Goal: Task Accomplishment & Management: Use online tool/utility

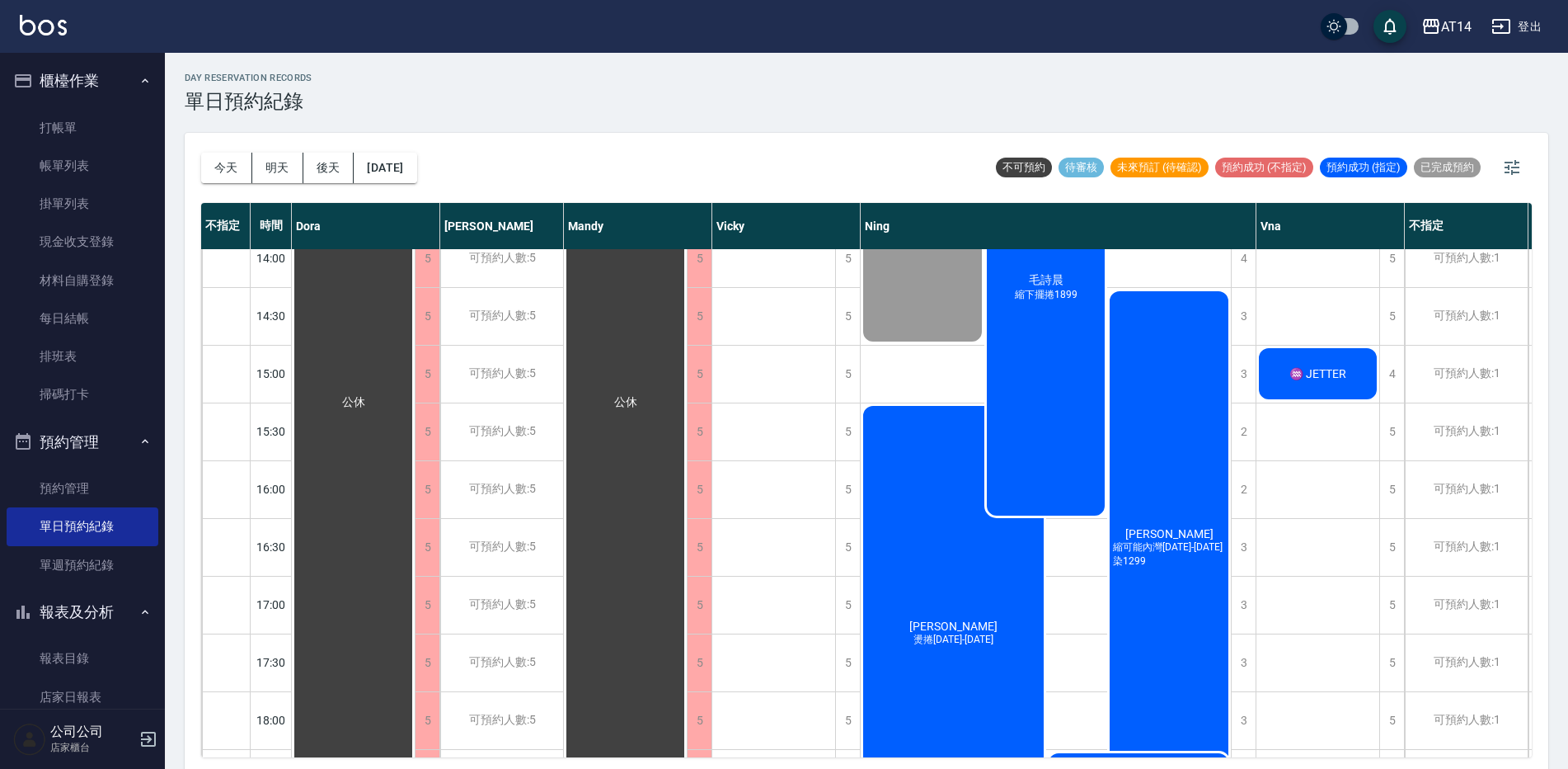
scroll to position [330, 0]
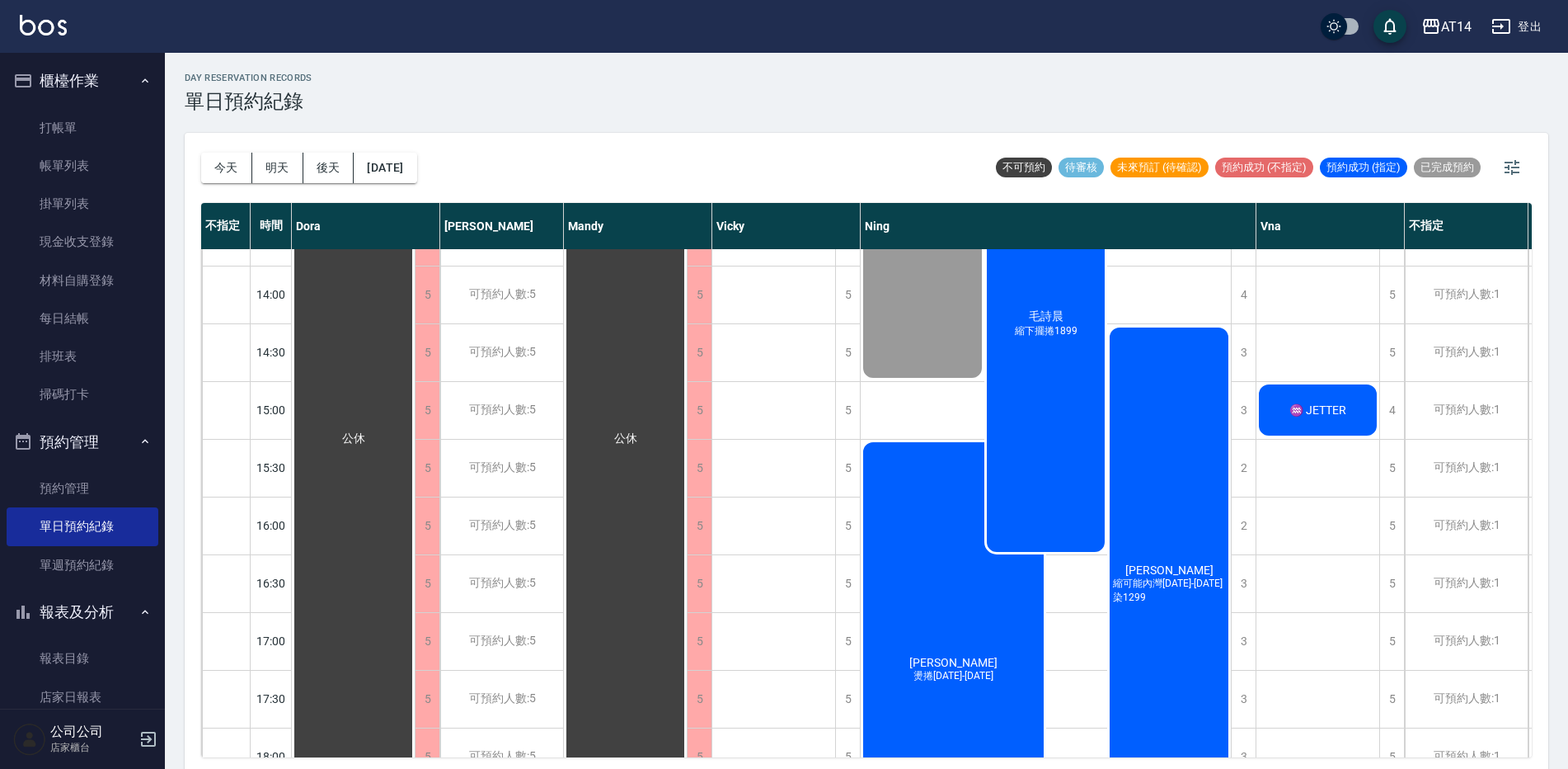
click at [1055, 430] on div "毛詩晨 縮下擺捲1899" at bounding box center [1046, 324] width 124 height 460
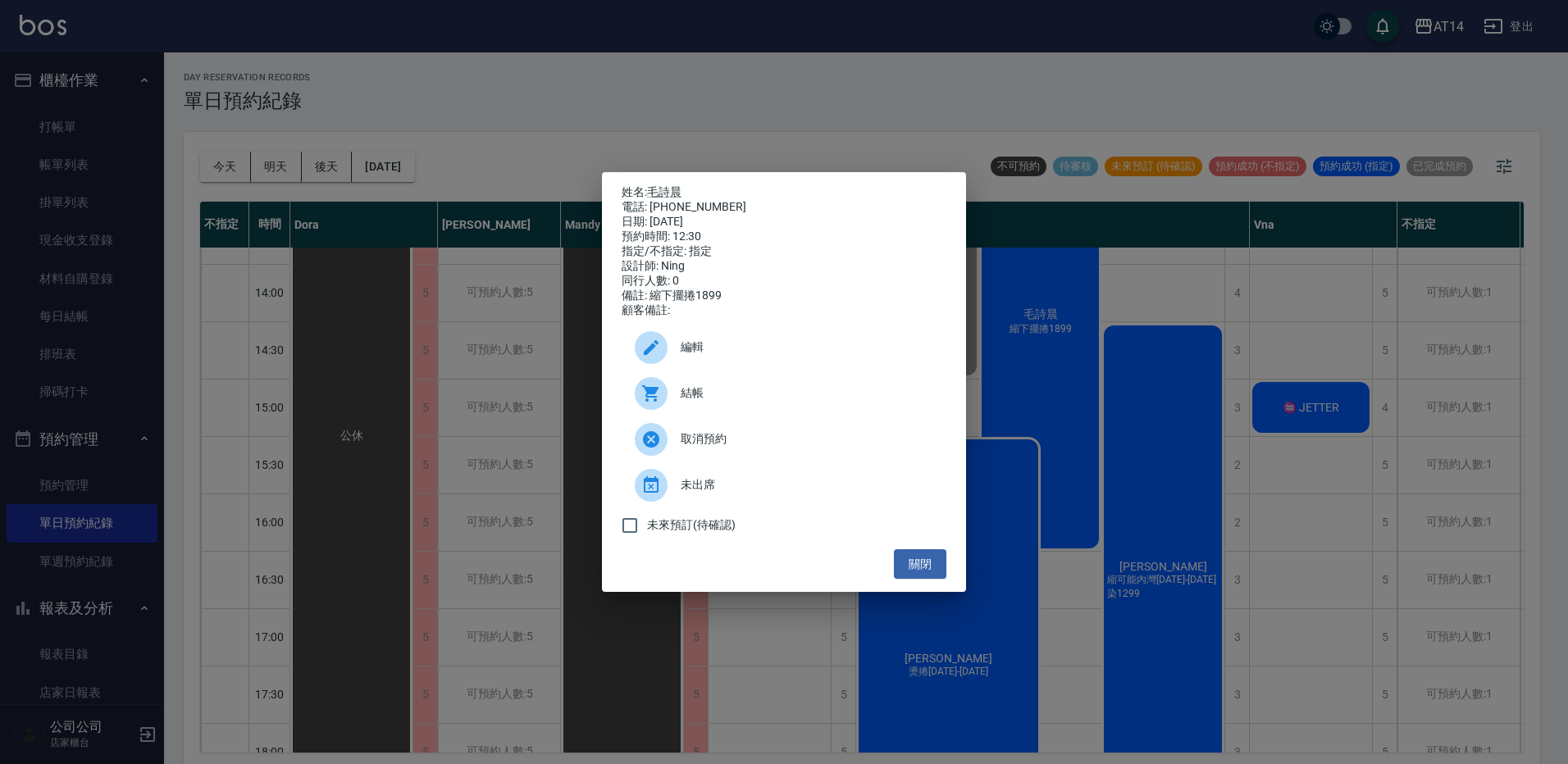
click at [745, 400] on span "結帳" at bounding box center [806, 393] width 253 height 17
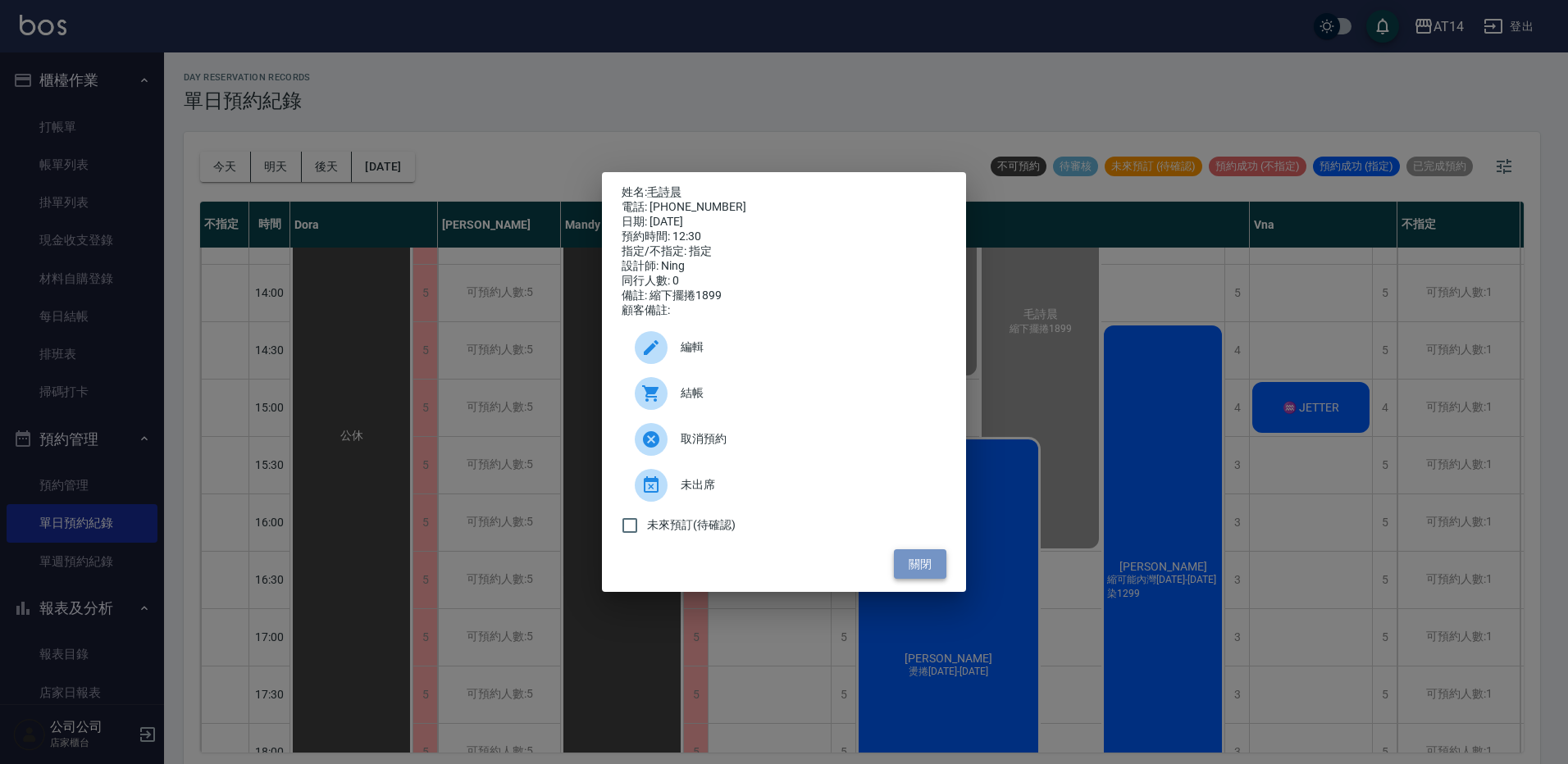
click at [929, 567] on button "關閉" at bounding box center [920, 565] width 52 height 31
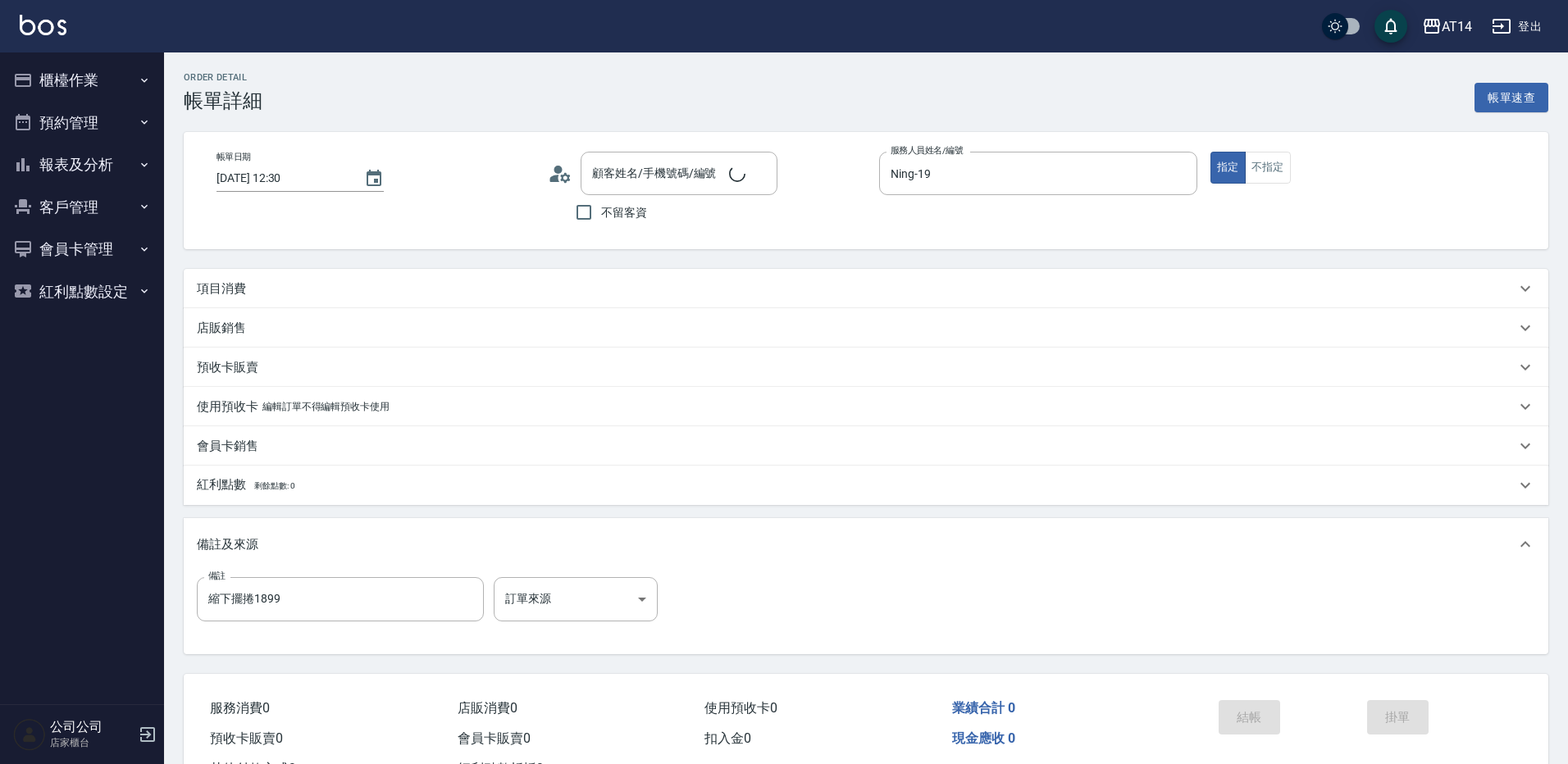
type input "[DATE] 12:30"
type input "Ning-19"
type input "縮下擺捲1899"
type input "毛詩晨 /0966082840/null"
click at [546, 609] on body "AT14 登出 櫃檯作業 打帳單 帳單列表 掛單列表 現金收支登錄 材料自購登錄 每日結帳 排班表 掃碼打卡 預約管理 預約管理 單日預約紀錄 單週預約紀錄 …" at bounding box center [780, 412] width 1559 height 824
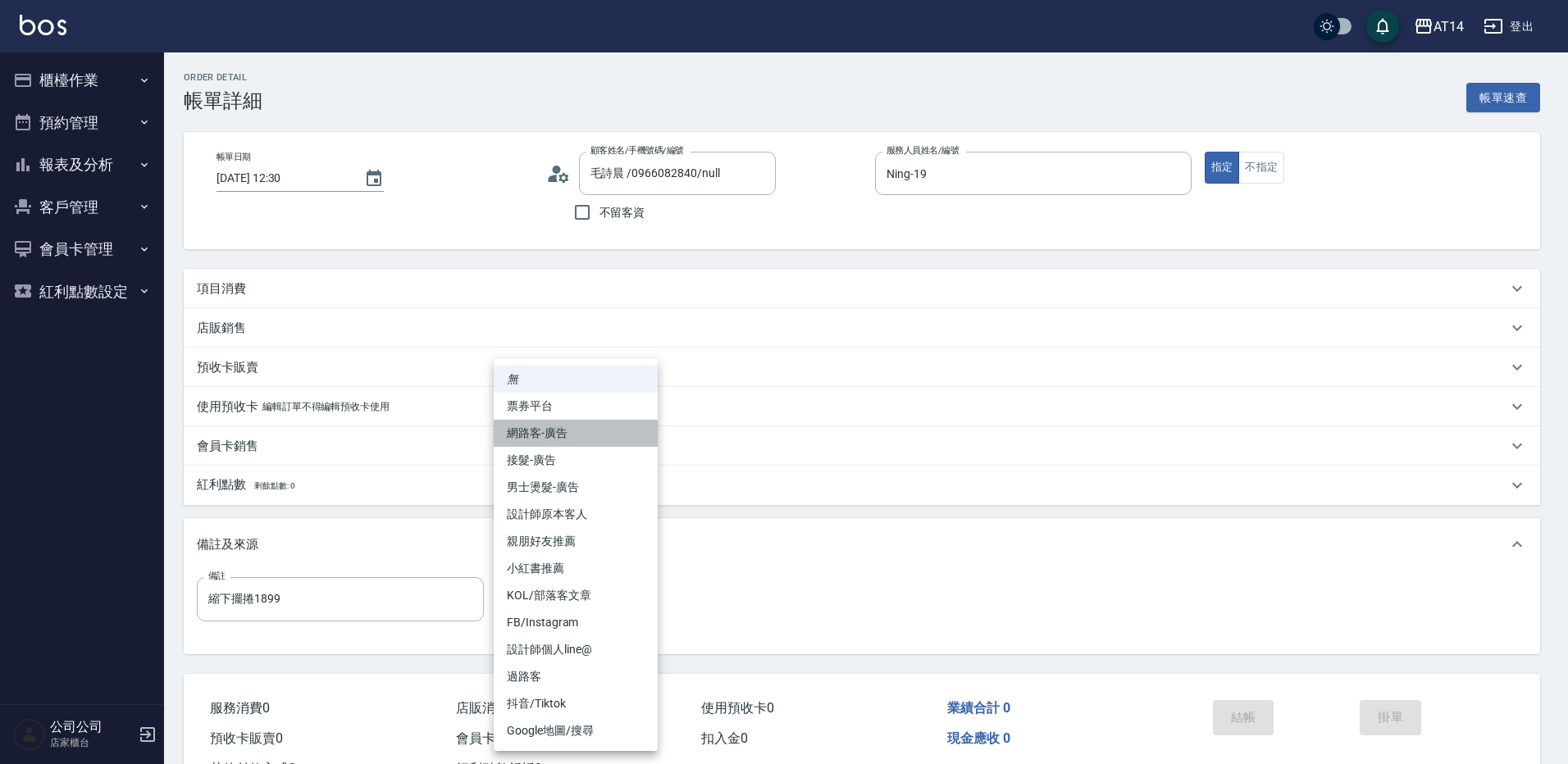
click at [594, 435] on li "網路客-廣告" at bounding box center [575, 433] width 164 height 27
type input "網路客-廣告"
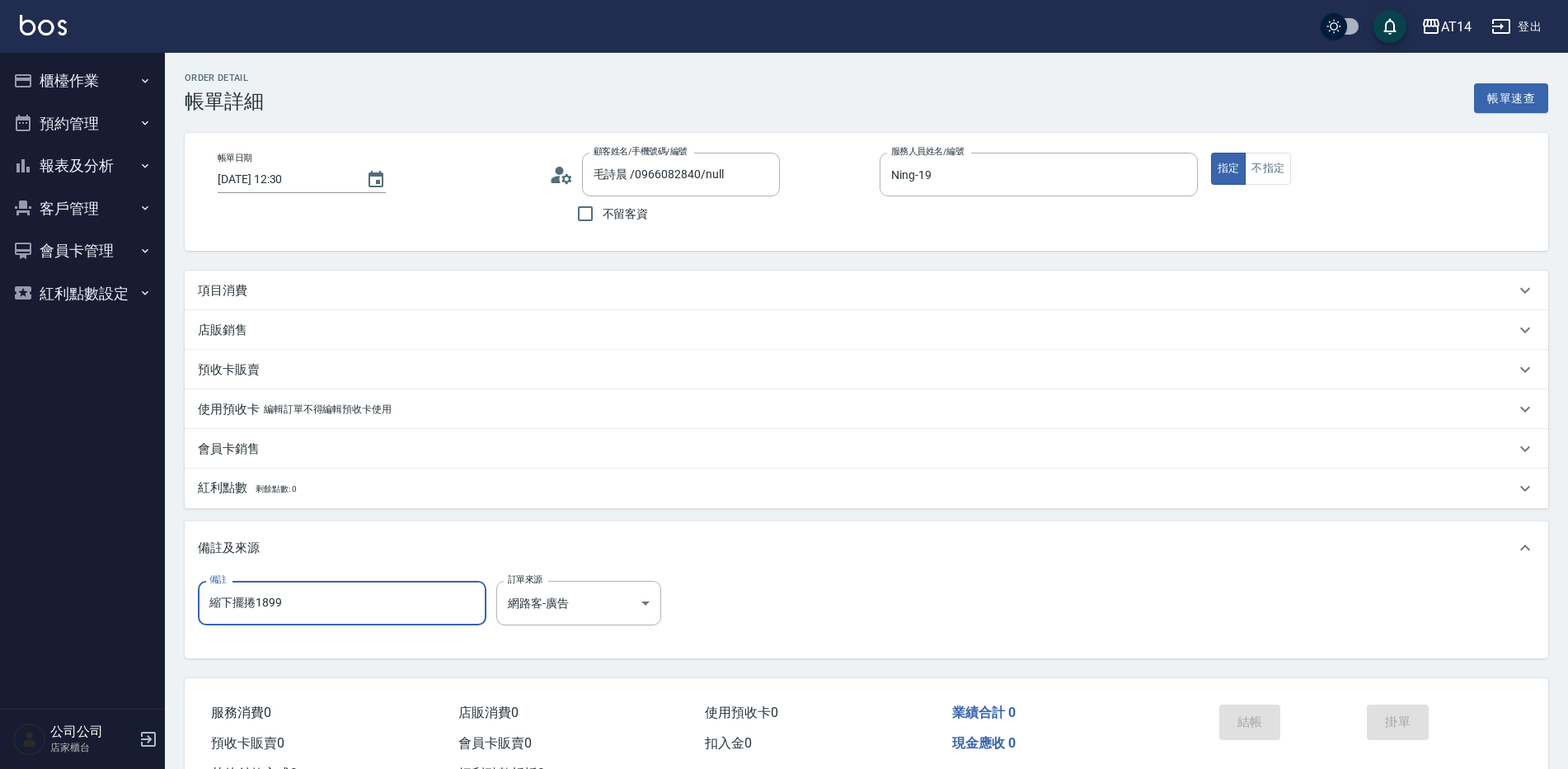
drag, startPoint x: 343, startPoint y: 604, endPoint x: 152, endPoint y: 597, distance: 191.1
click at [153, 597] on div "AT14 登出 櫃檯作業 打帳單 帳單列表 掛單列表 現金收支登錄 材料自購登錄 每日結帳 排班表 掃碼打卡 預約管理 預約管理 單日預約紀錄 單週預約紀錄 …" at bounding box center [784, 415] width 1568 height 829
click at [274, 294] on div "項目消費" at bounding box center [856, 291] width 1318 height 17
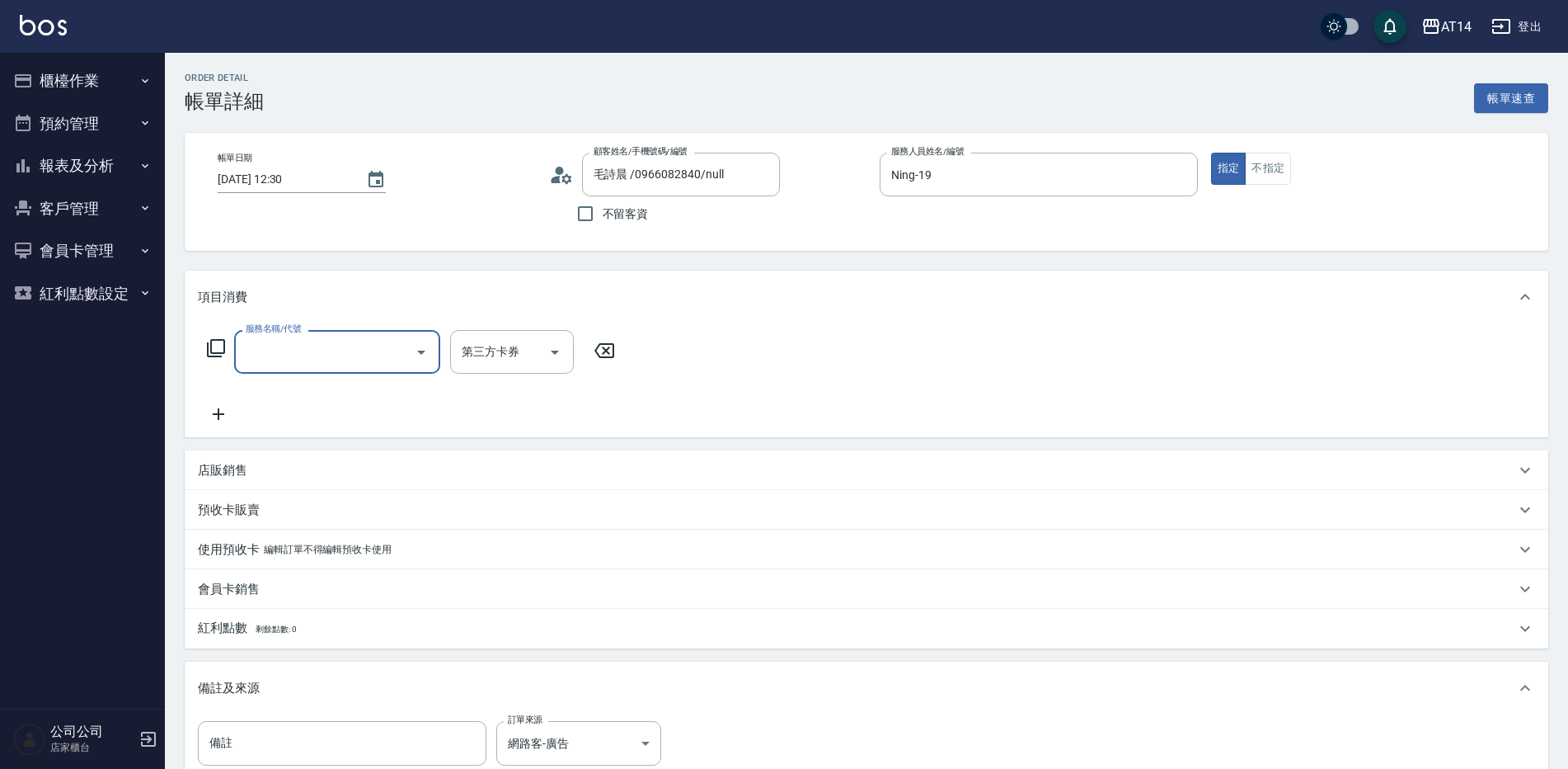
click at [297, 351] on input "服務名稱/代號" at bounding box center [325, 351] width 167 height 29
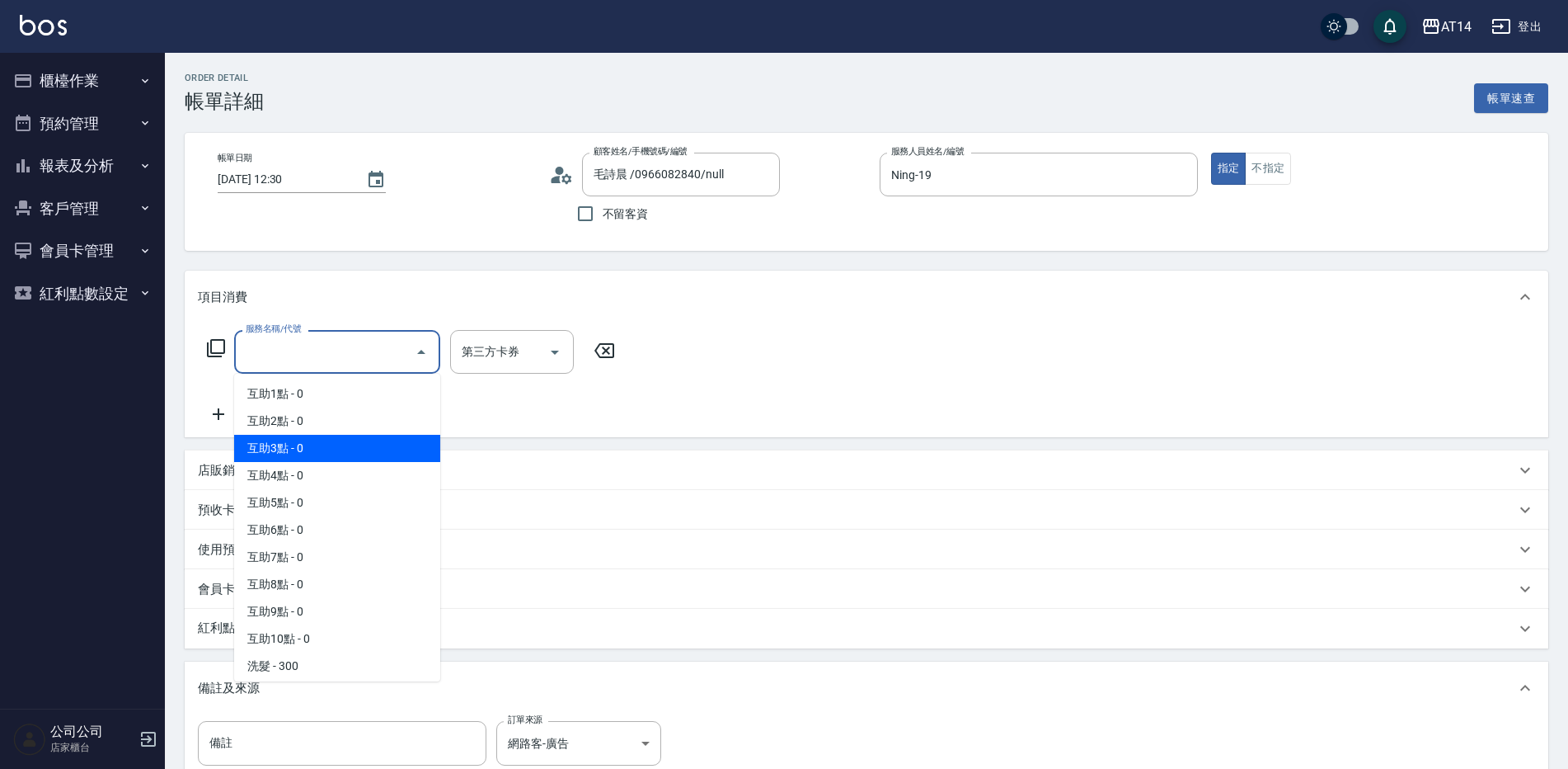
click at [316, 448] on span "互助3點 - 0" at bounding box center [337, 448] width 206 height 27
type input "互助3點(003)"
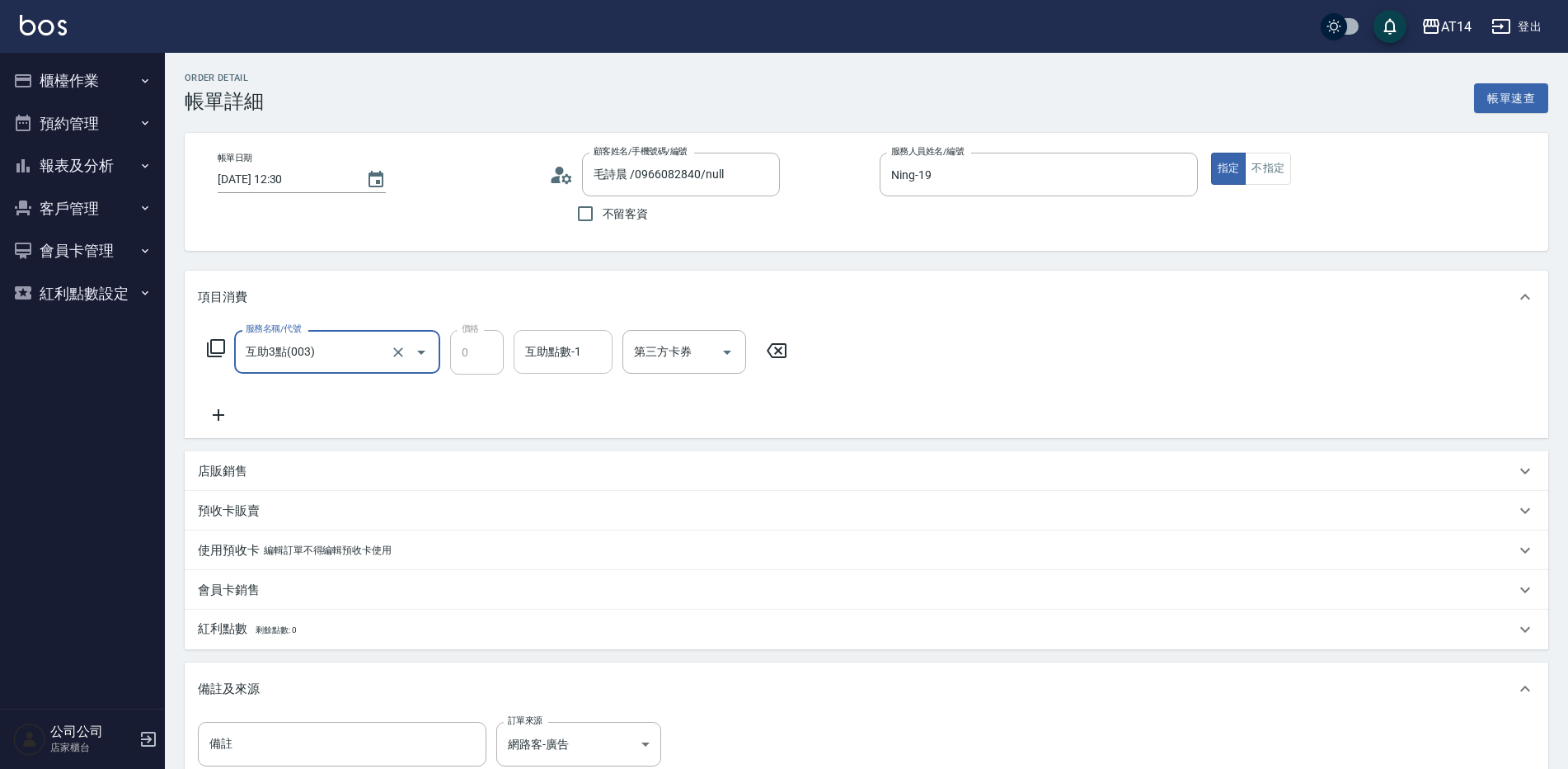
click at [558, 348] on div "互助點數-1 互助點數-1" at bounding box center [562, 352] width 99 height 44
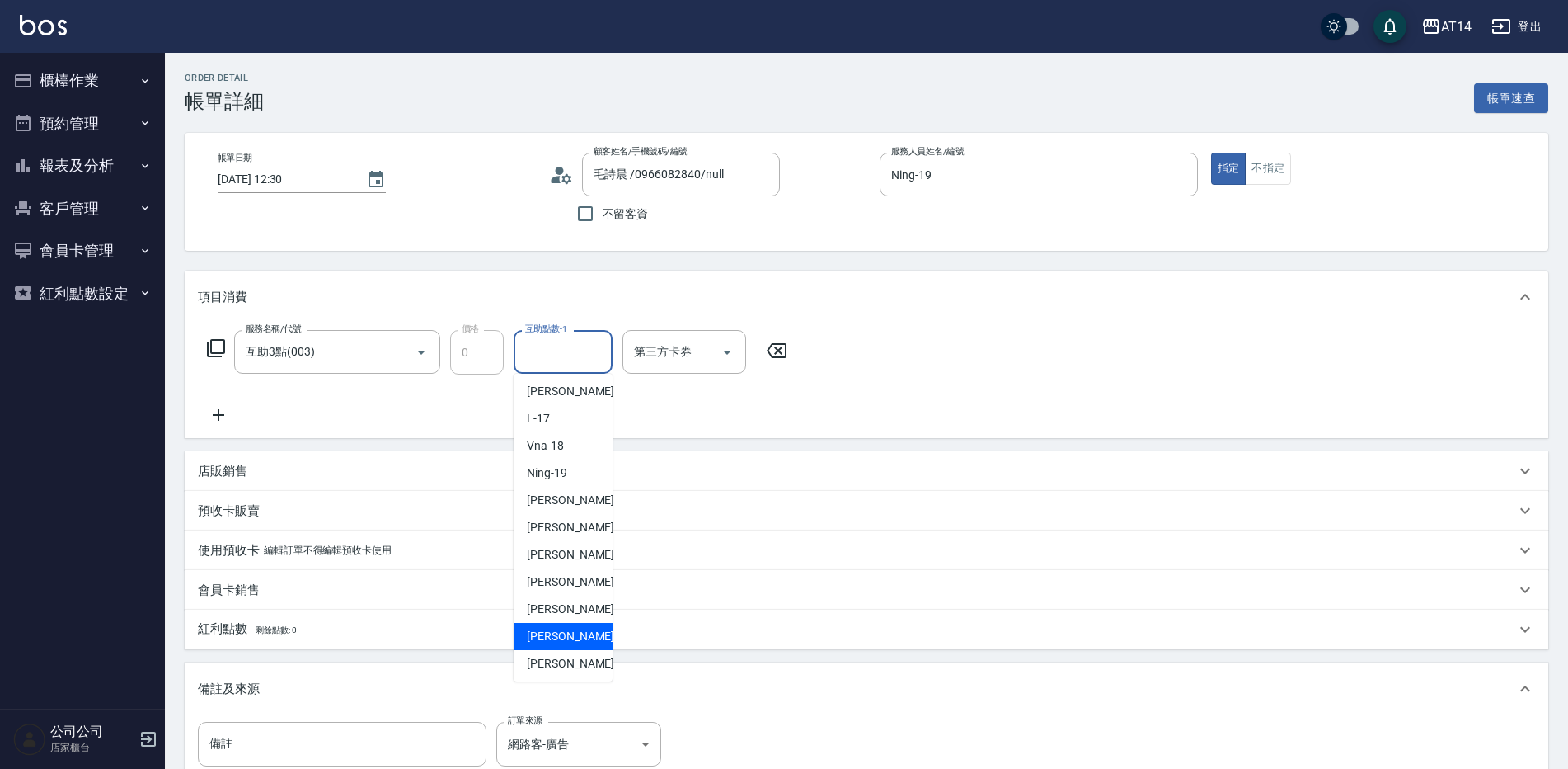
scroll to position [304, 0]
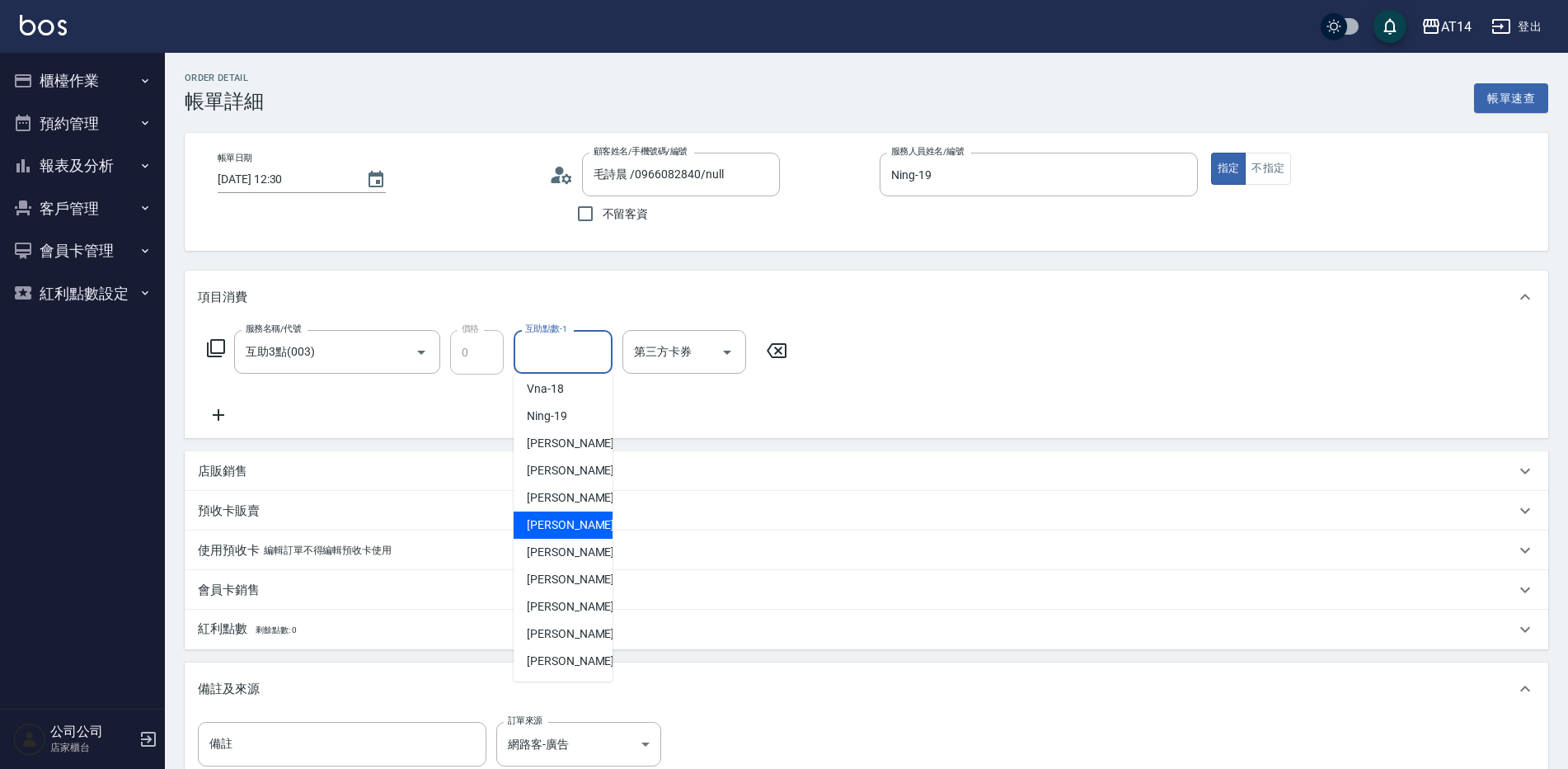
click at [572, 516] on div "[PERSON_NAME] -63" at bounding box center [562, 525] width 99 height 27
type input "[PERSON_NAME]-63"
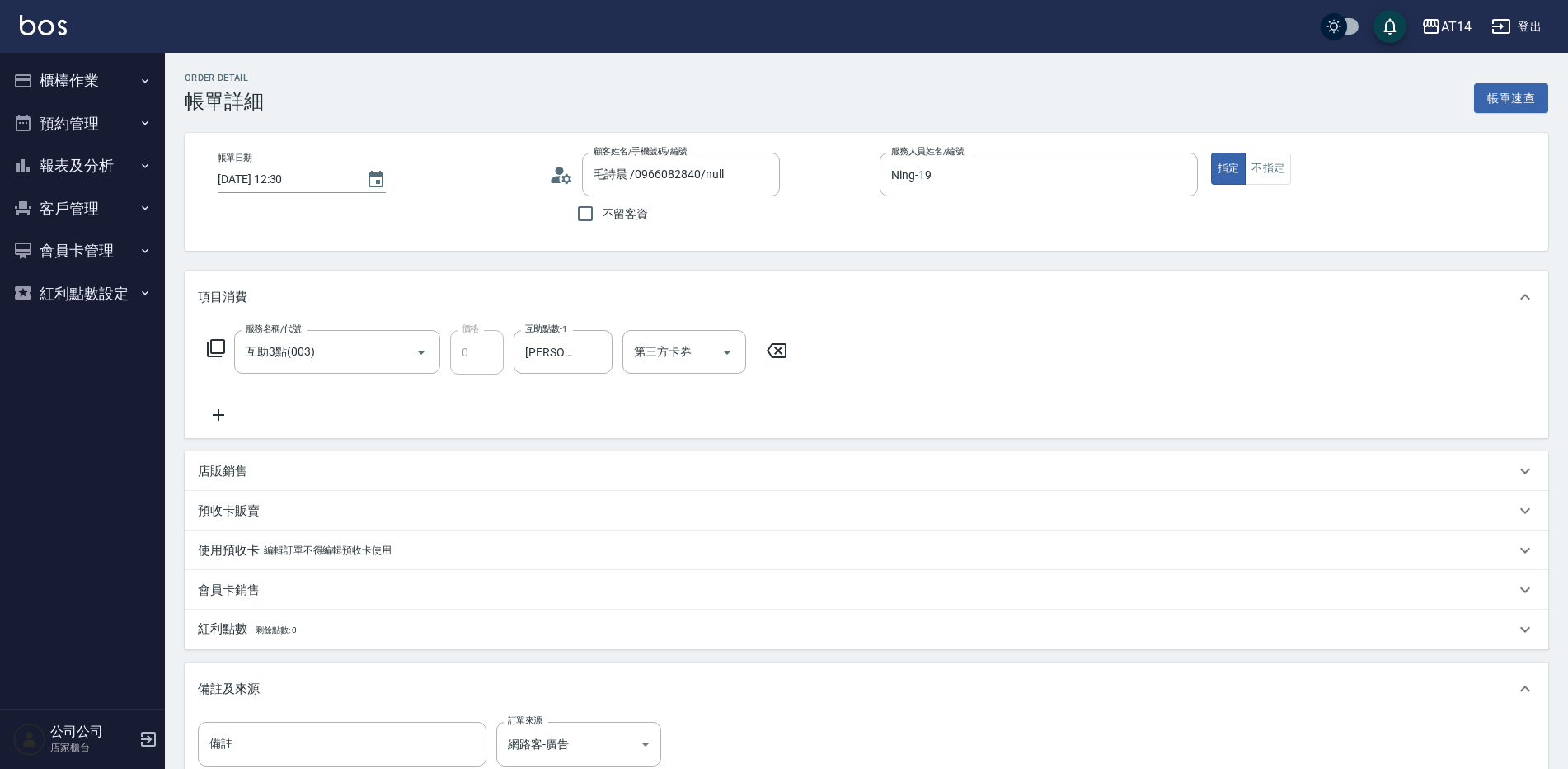
click at [219, 408] on icon at bounding box center [218, 415] width 41 height 20
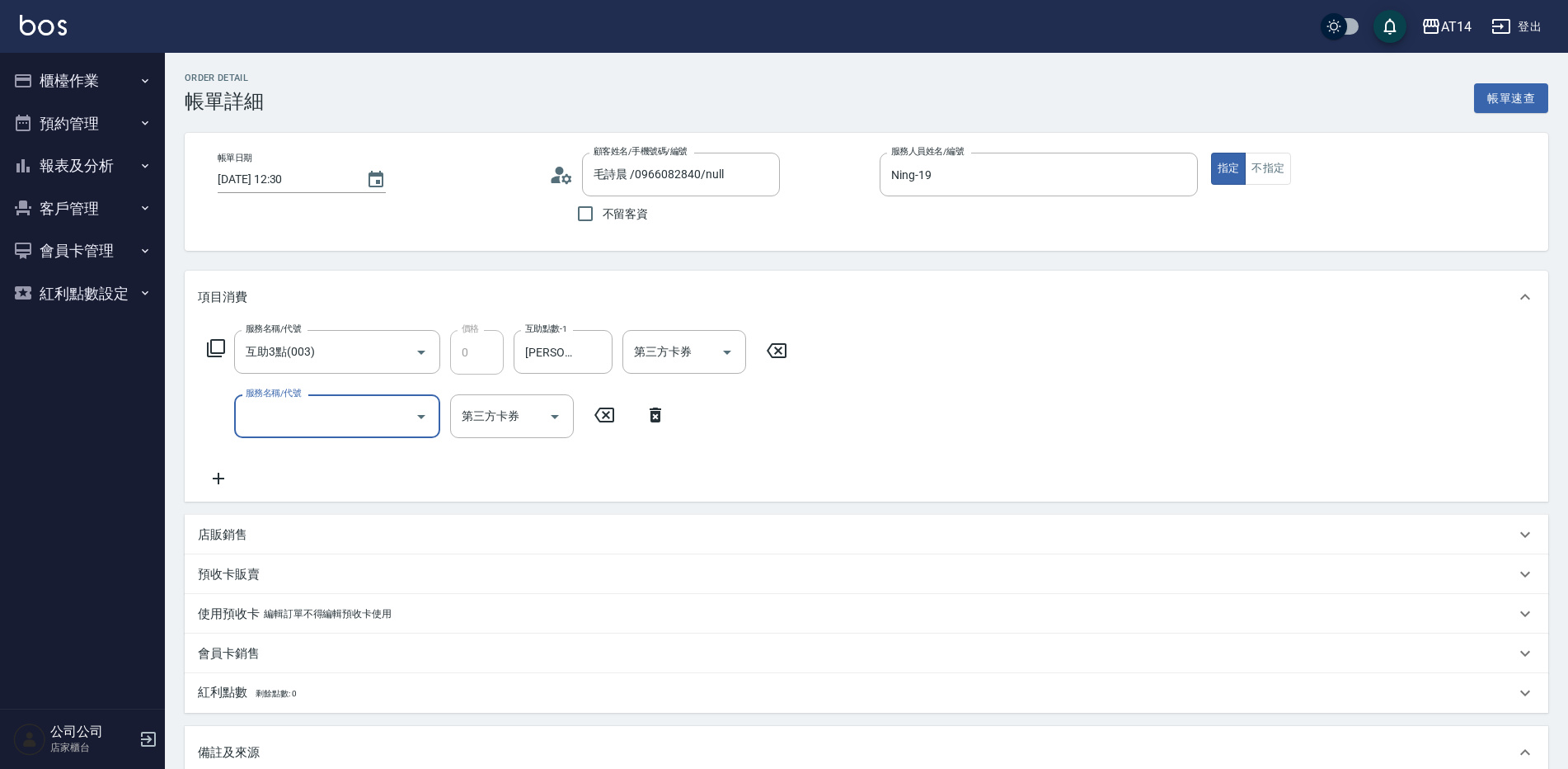
click at [284, 403] on input "服務名稱/代號" at bounding box center [325, 416] width 167 height 29
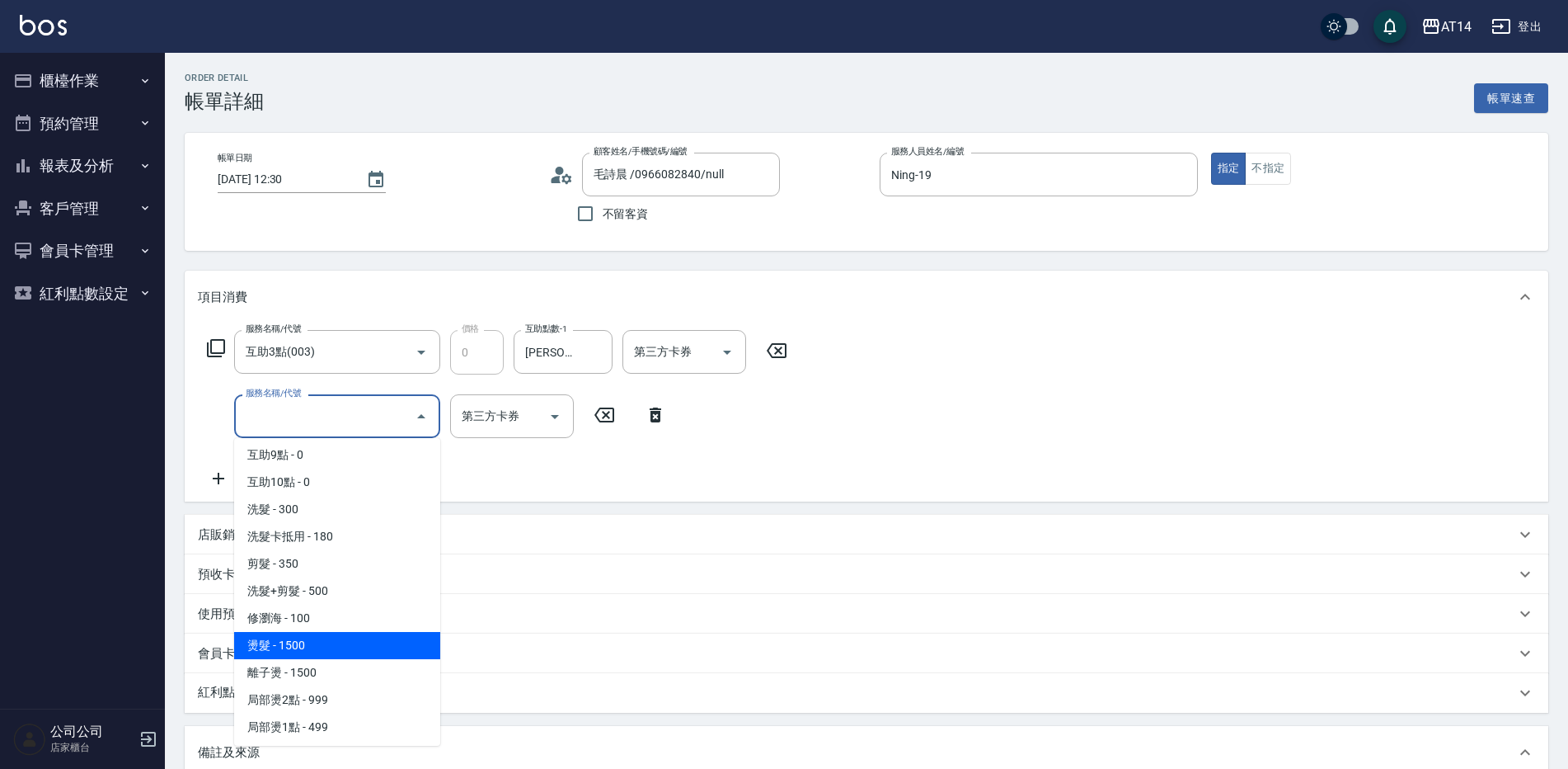
scroll to position [248, 0]
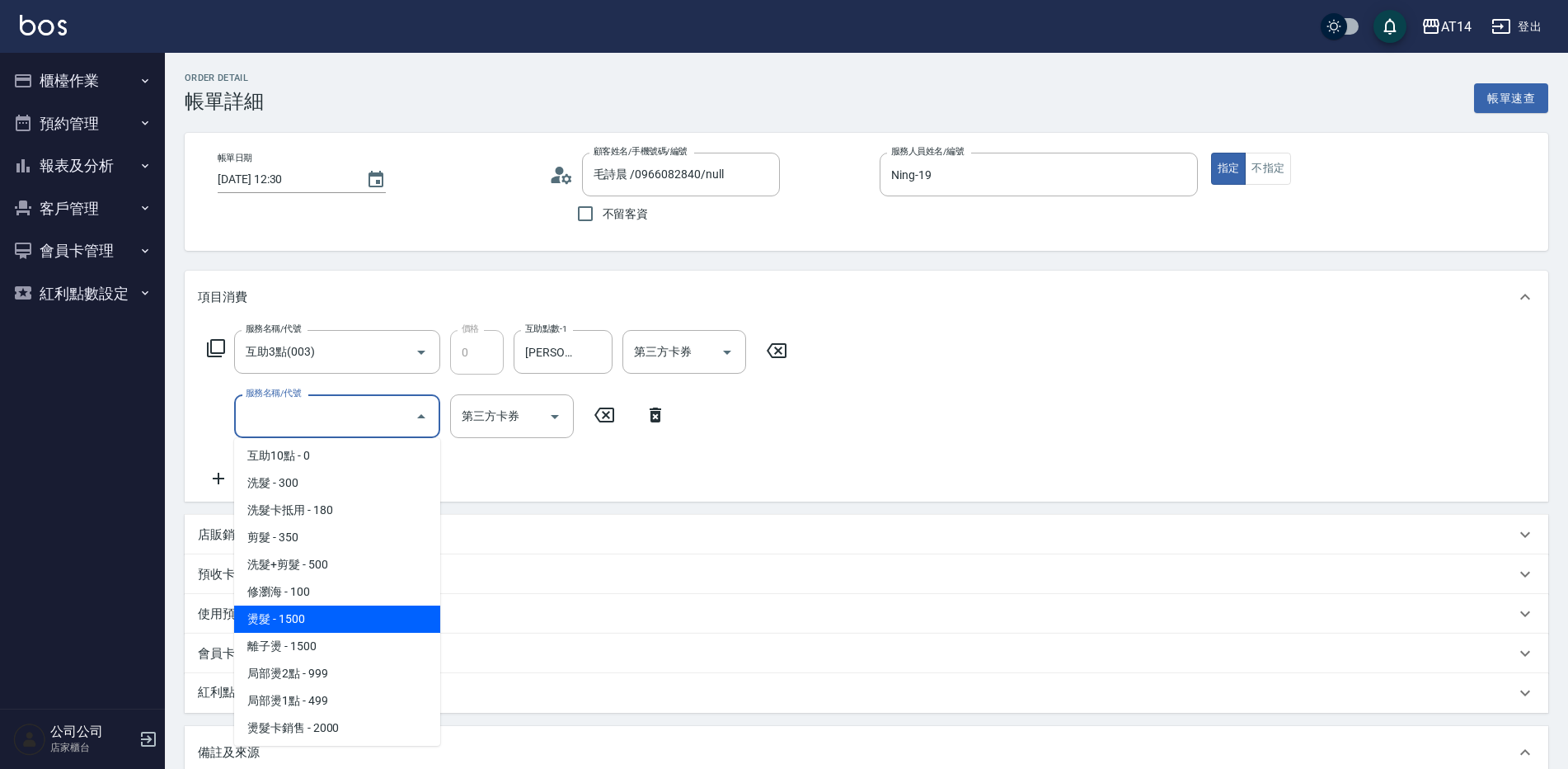
click at [307, 611] on span "燙髮 - 1500" at bounding box center [337, 619] width 206 height 27
type input "3"
type input "燙髮(031)"
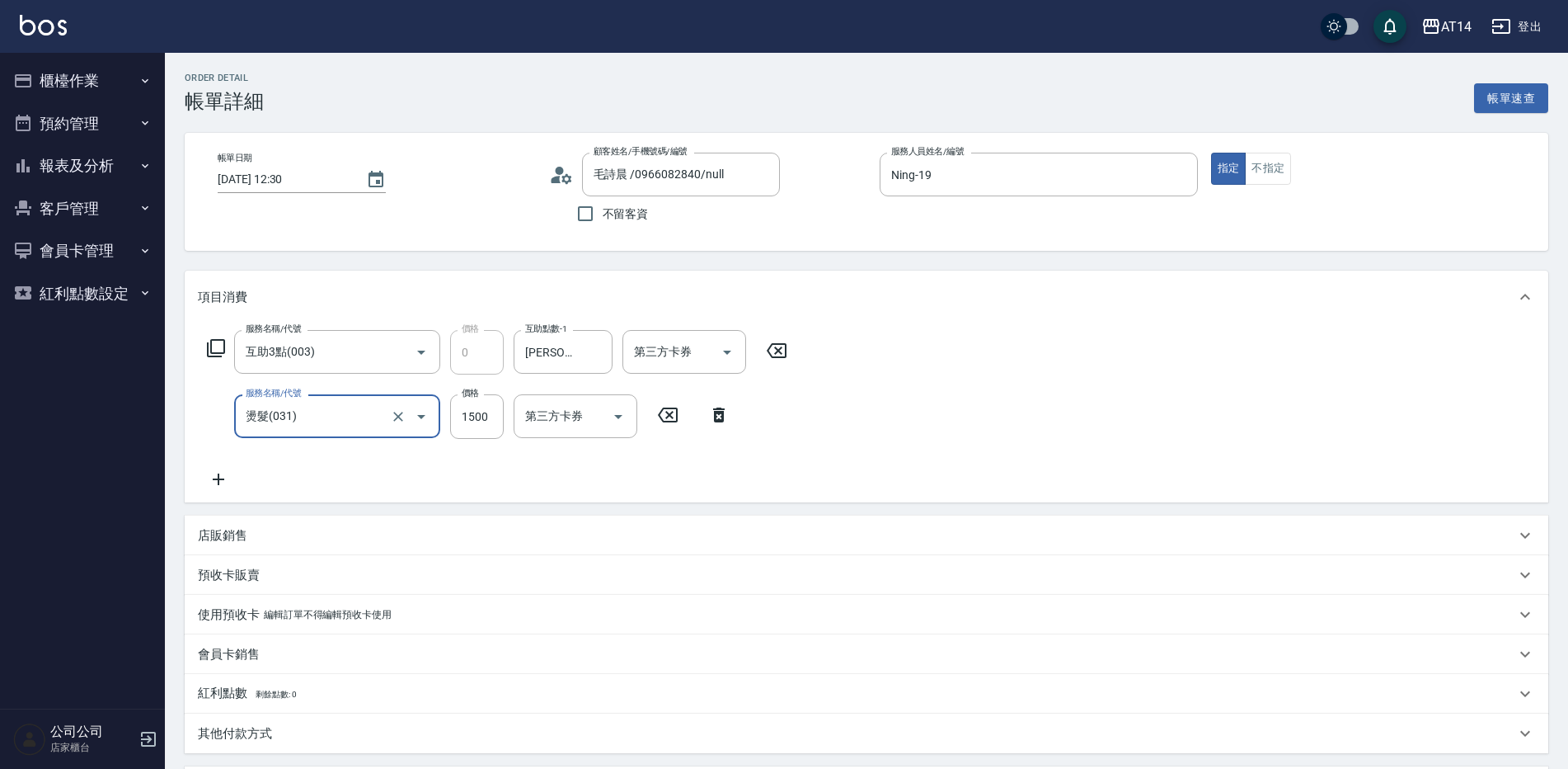
click at [225, 465] on div "服務名稱/代號 互助3點(003) 服務名稱/代號 價格 0 價格 互助點數-1 [PERSON_NAME]-63 互助點數-1 第三方卡券 第三方卡券 服務…" at bounding box center [497, 410] width 600 height 159
click at [220, 468] on div "服務名稱/代號 互助3點(003) 服務名稱/代號 價格 0 價格 互助點數-1 [PERSON_NAME]-63 互助點數-1 第三方卡券 第三方卡券 服務…" at bounding box center [497, 410] width 600 height 159
click at [219, 484] on icon at bounding box center [219, 479] width 12 height 12
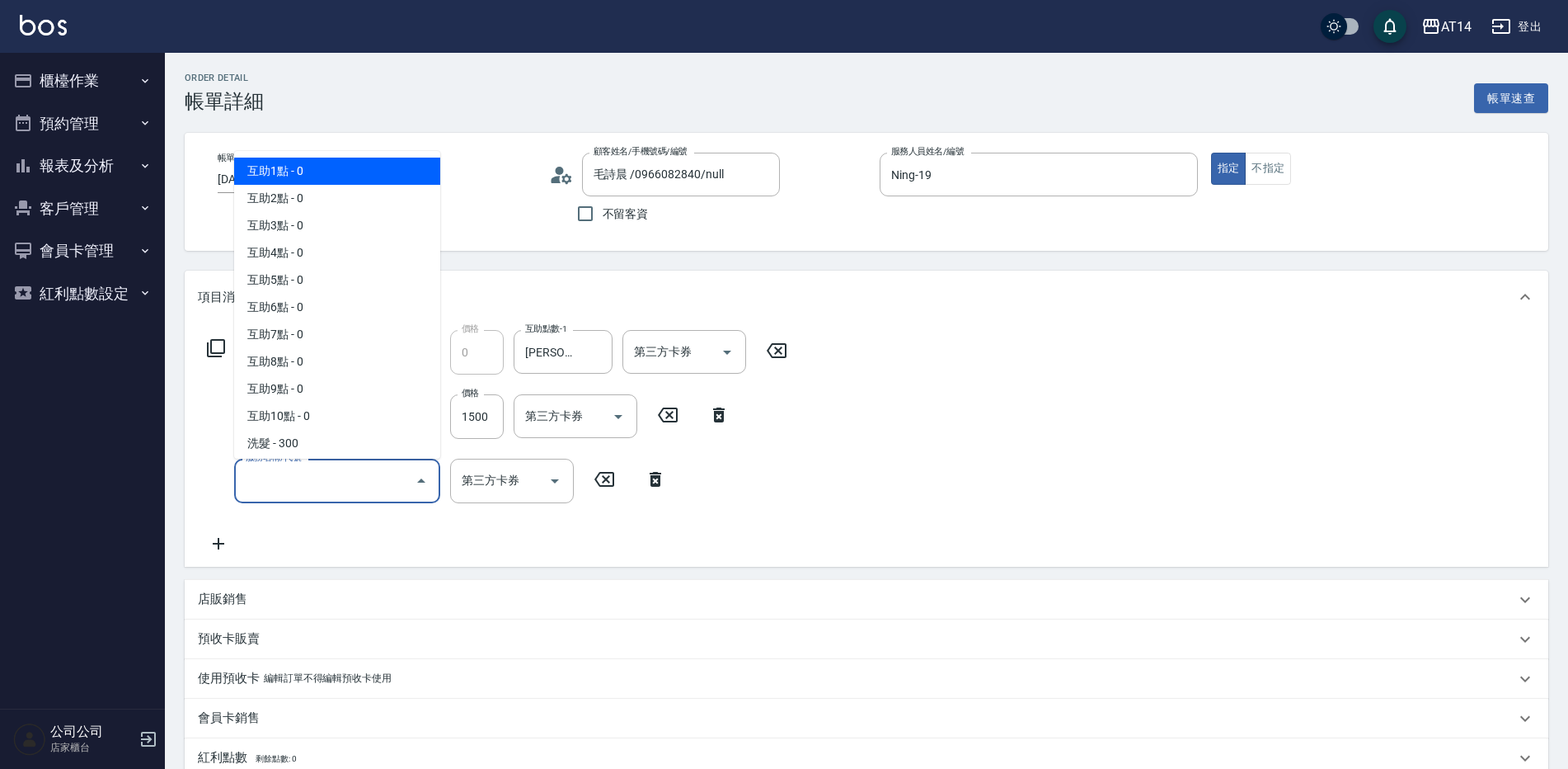
click at [251, 479] on input "服務名稱/代號" at bounding box center [325, 480] width 167 height 29
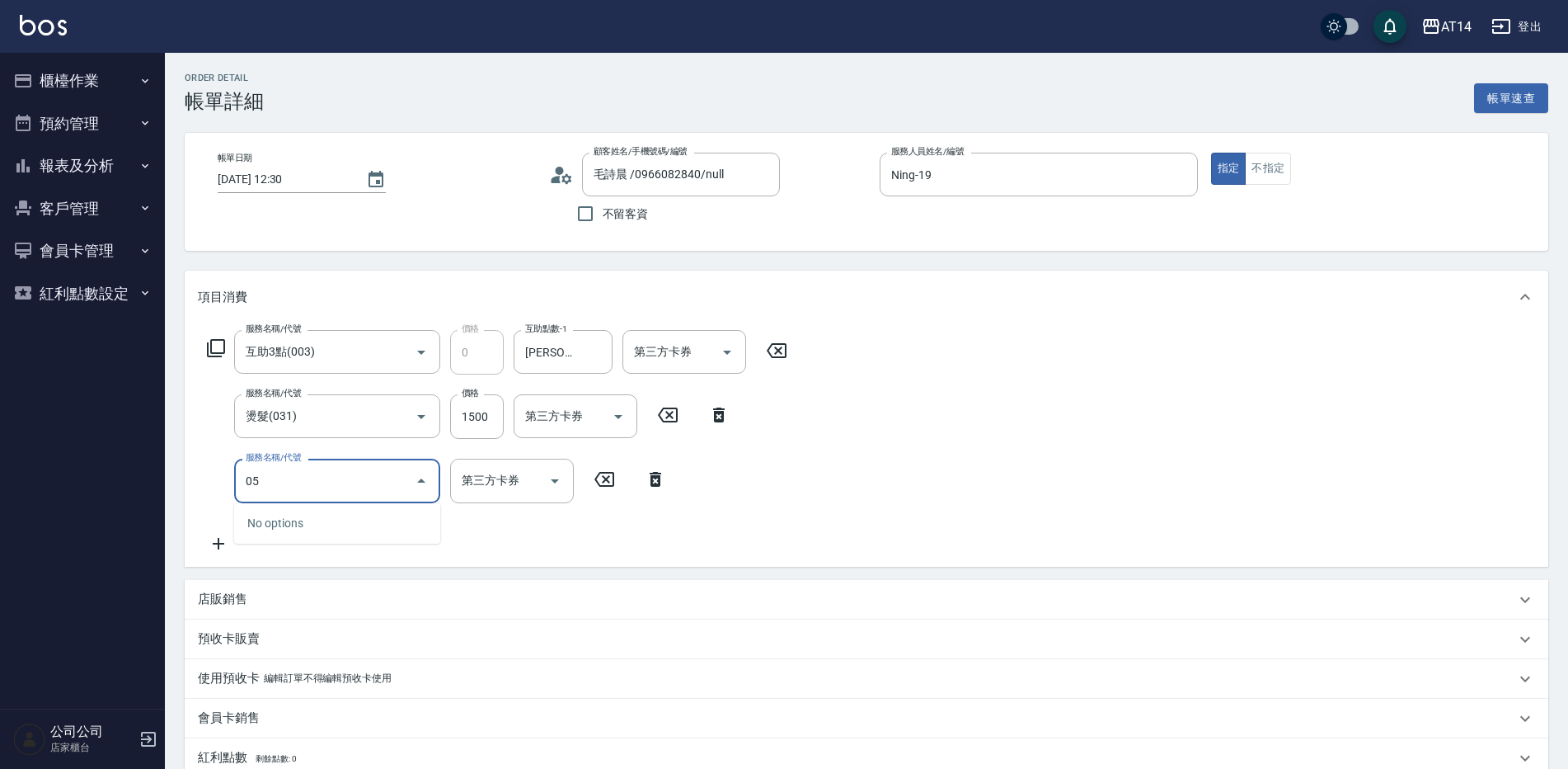
type input "051"
type input "5"
type input "護髮(051)"
click at [454, 485] on input "1000" at bounding box center [477, 481] width 54 height 44
type input "1"
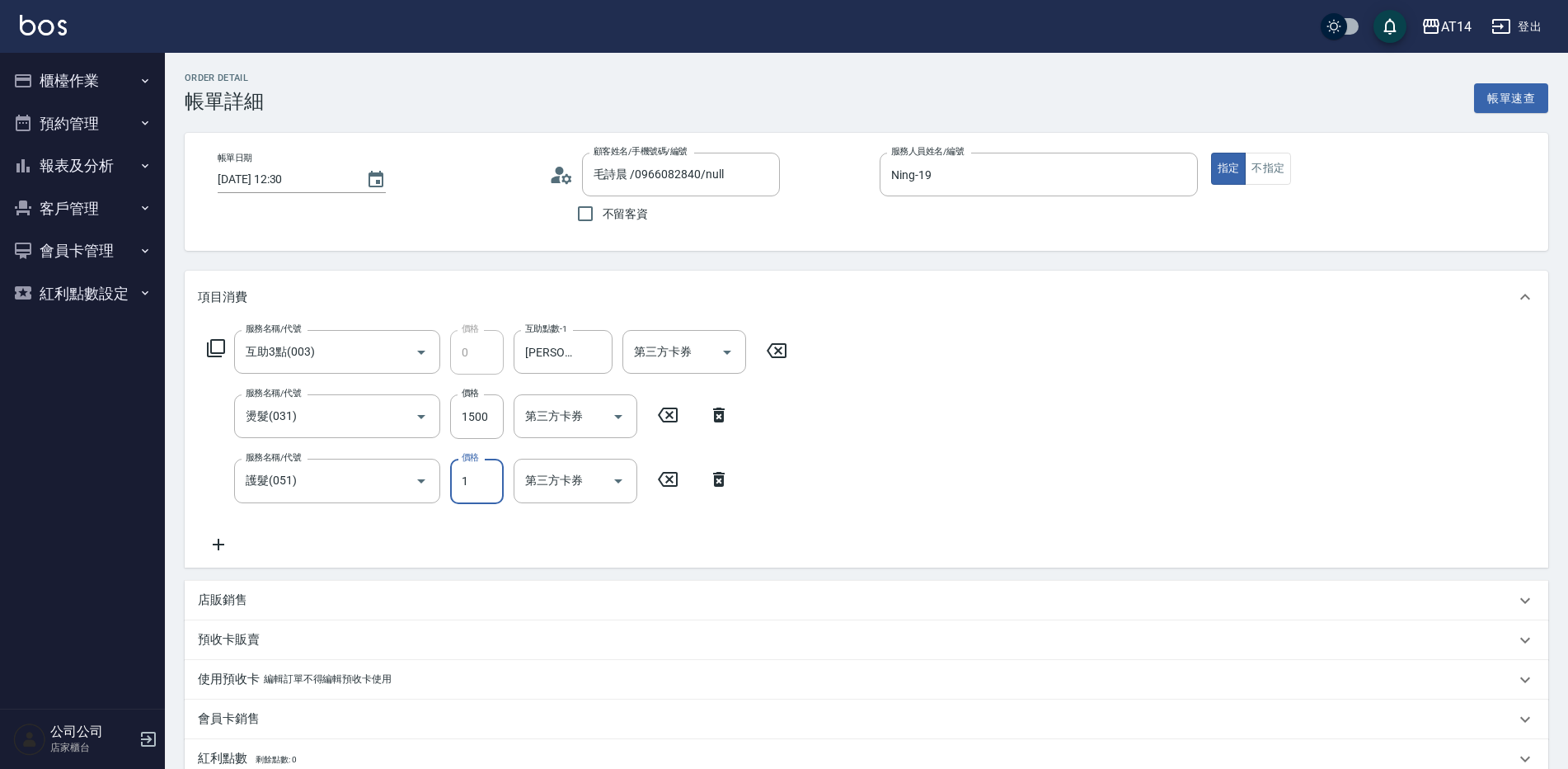
type input "3"
type input "1800"
type input "7"
type input "1800"
click at [462, 418] on input "1500" at bounding box center [477, 417] width 54 height 44
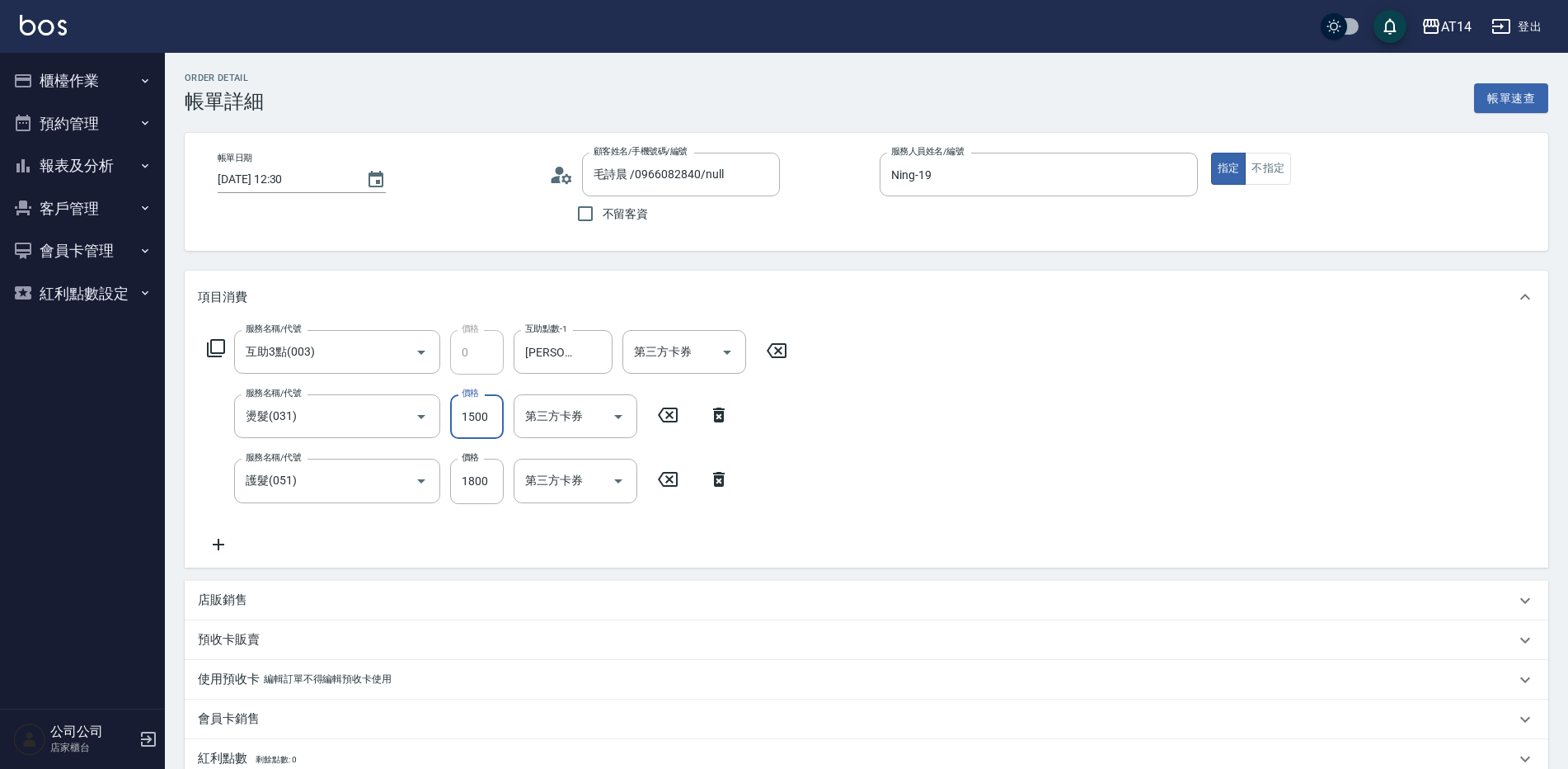
type input "1"
type input "4"
type input "1899"
type input "7"
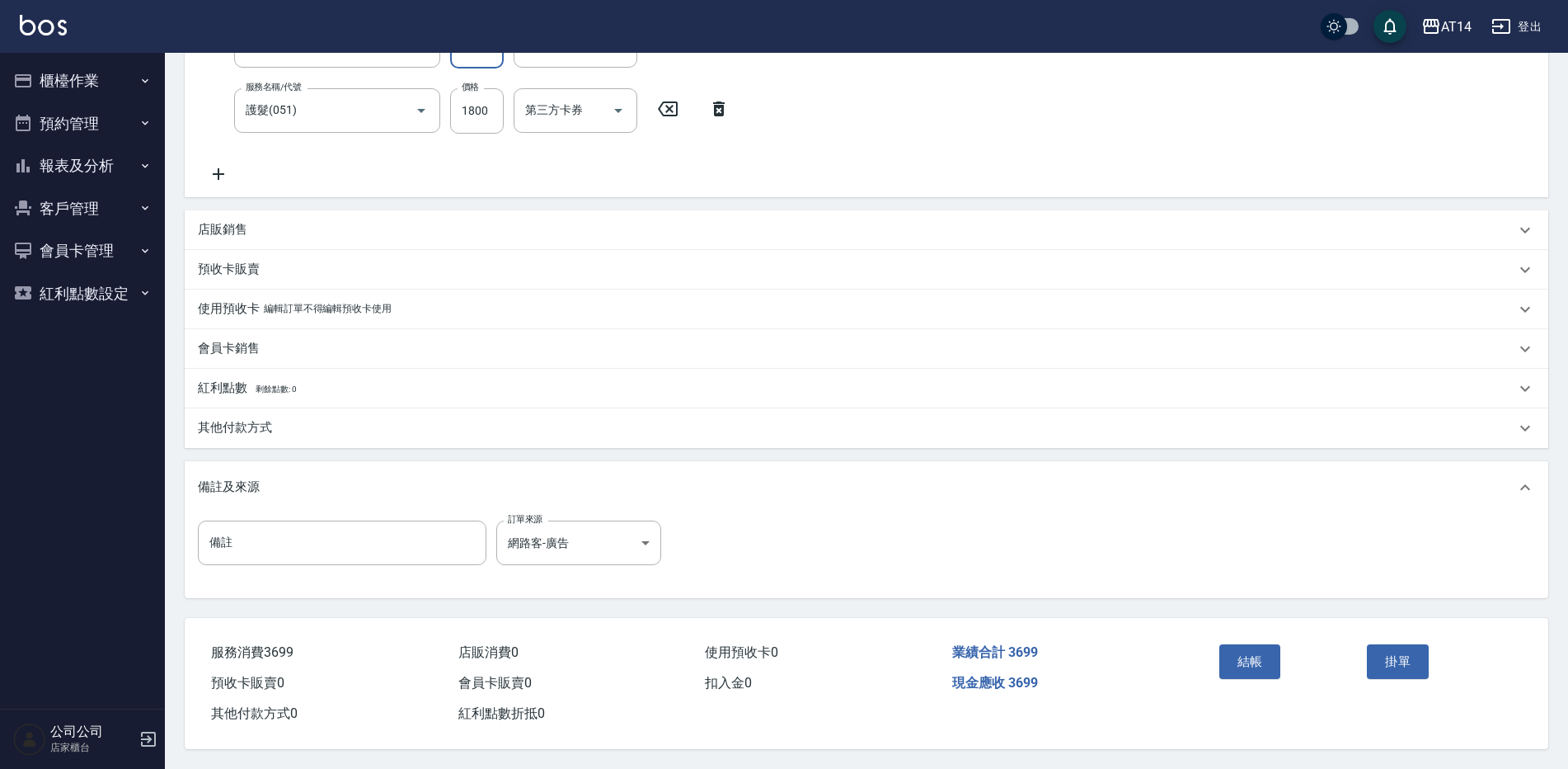
scroll to position [378, 0]
type input "1899"
click at [1256, 656] on button "結帳" at bounding box center [1250, 661] width 61 height 35
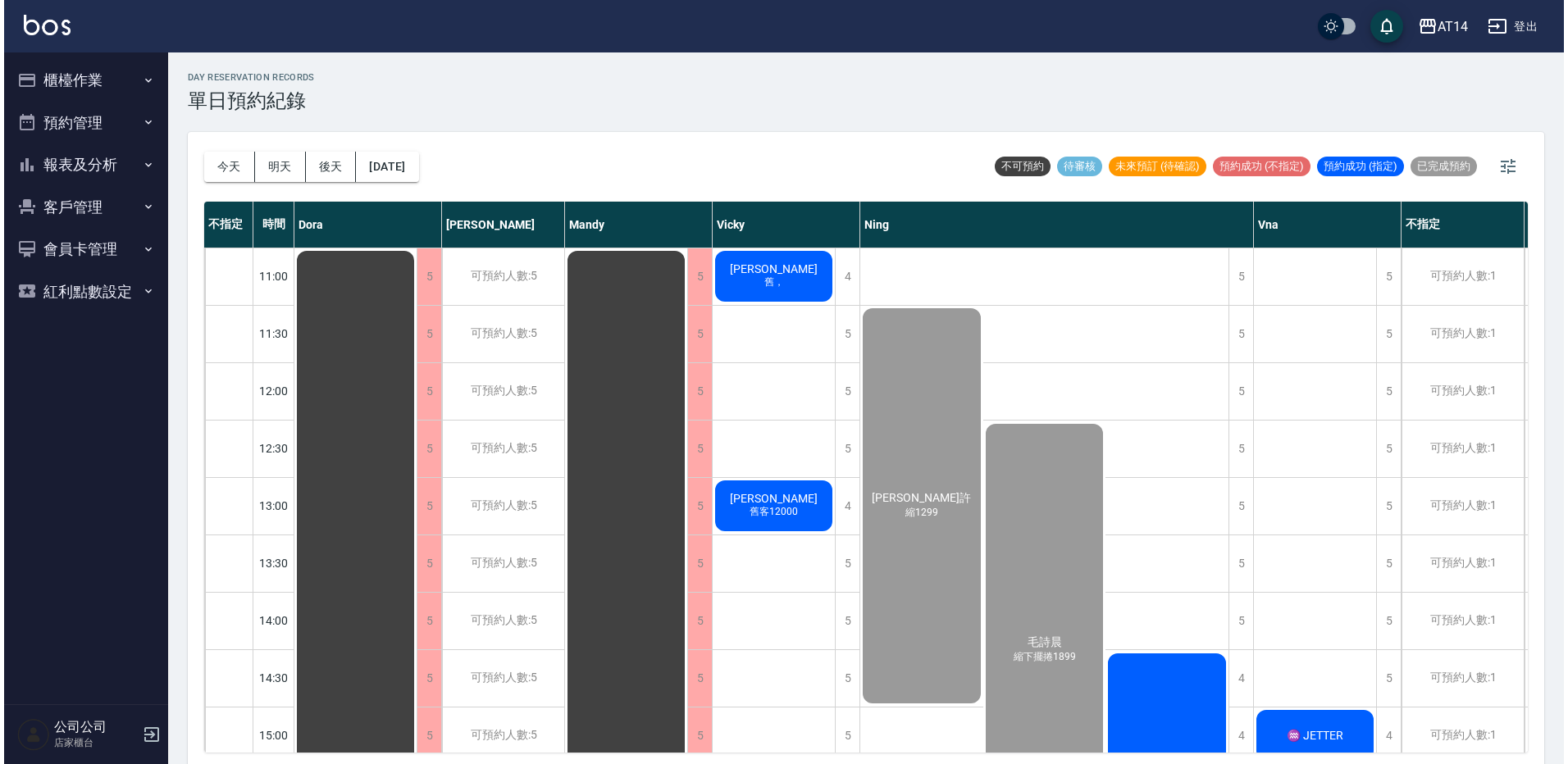
scroll to position [328, 0]
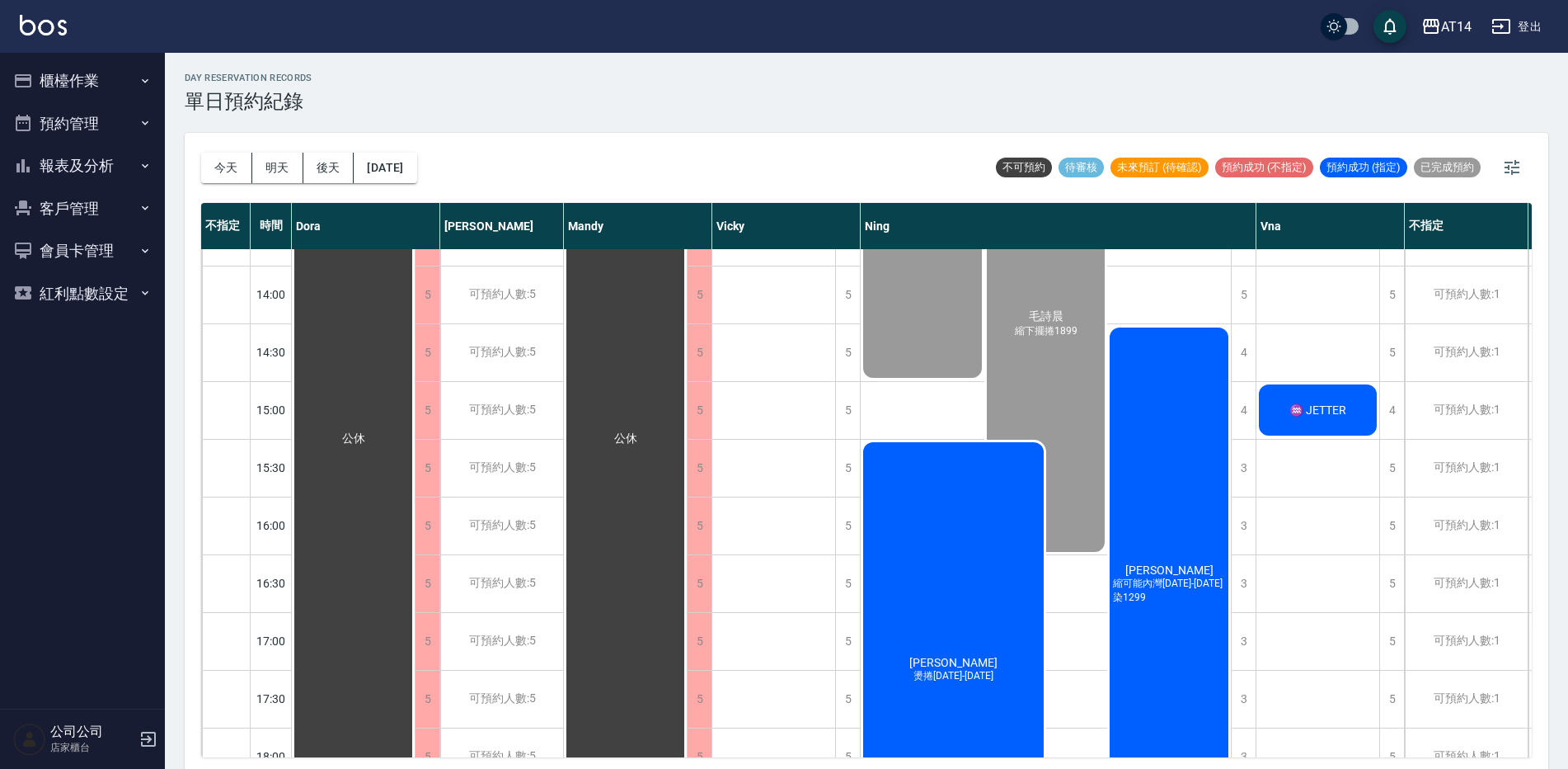
click at [1168, 577] on span "秦品珺" at bounding box center [1169, 570] width 95 height 13
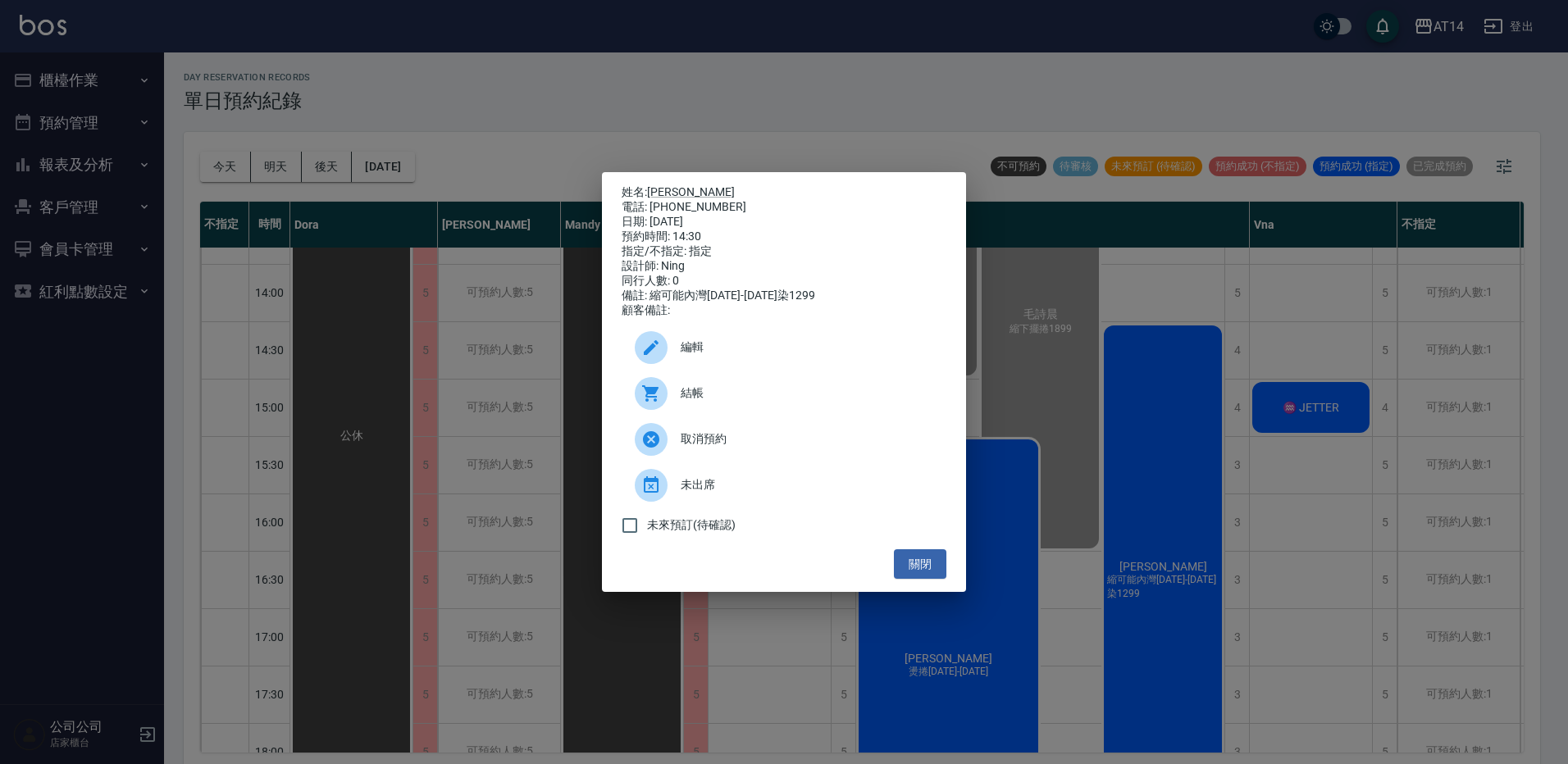
click at [732, 402] on span "結帳" at bounding box center [806, 393] width 253 height 17
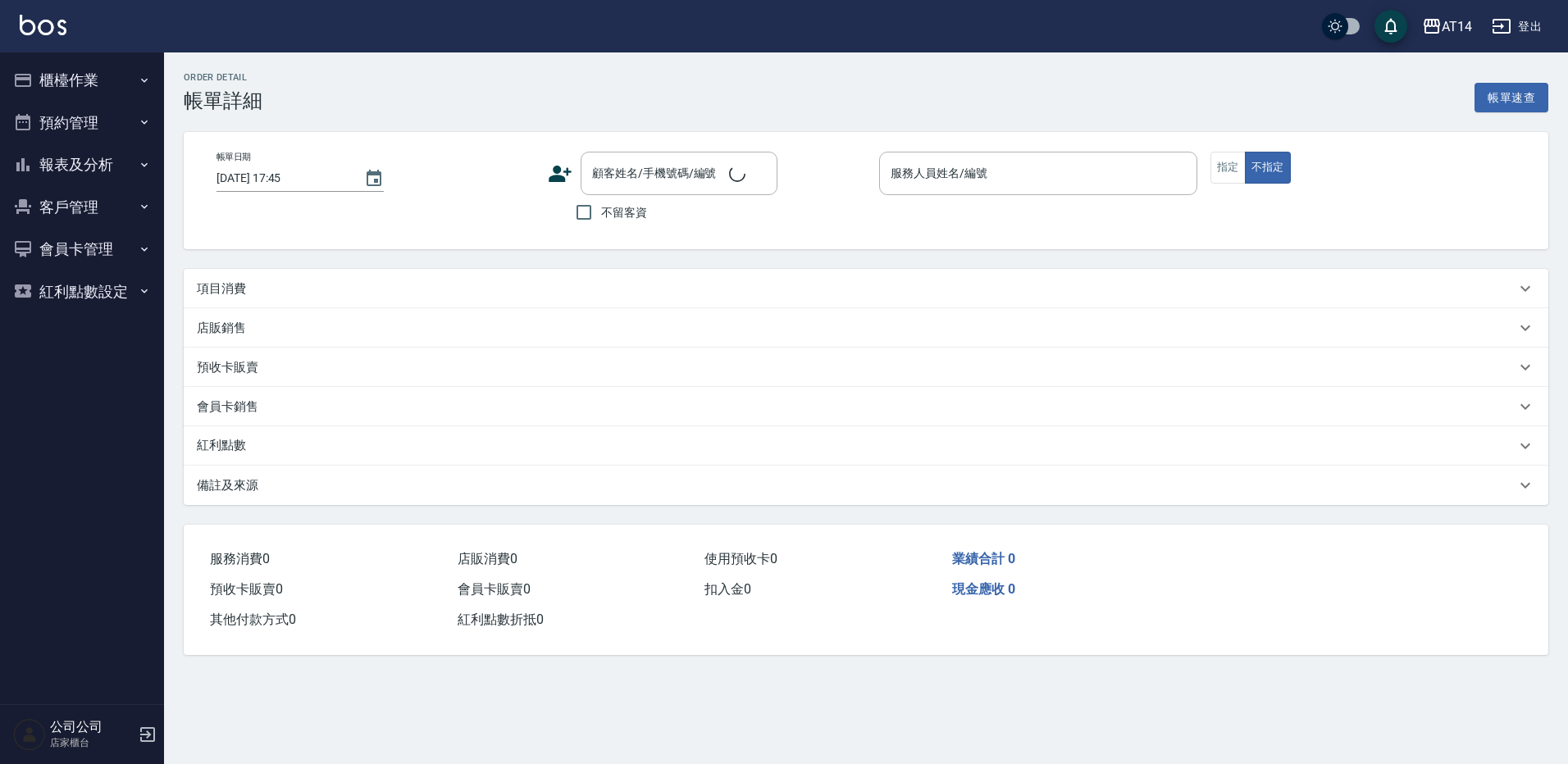
type input "2025/09/10 14:30"
type input "Ning-19"
type input "縮可能內灣1299-1899染1299"
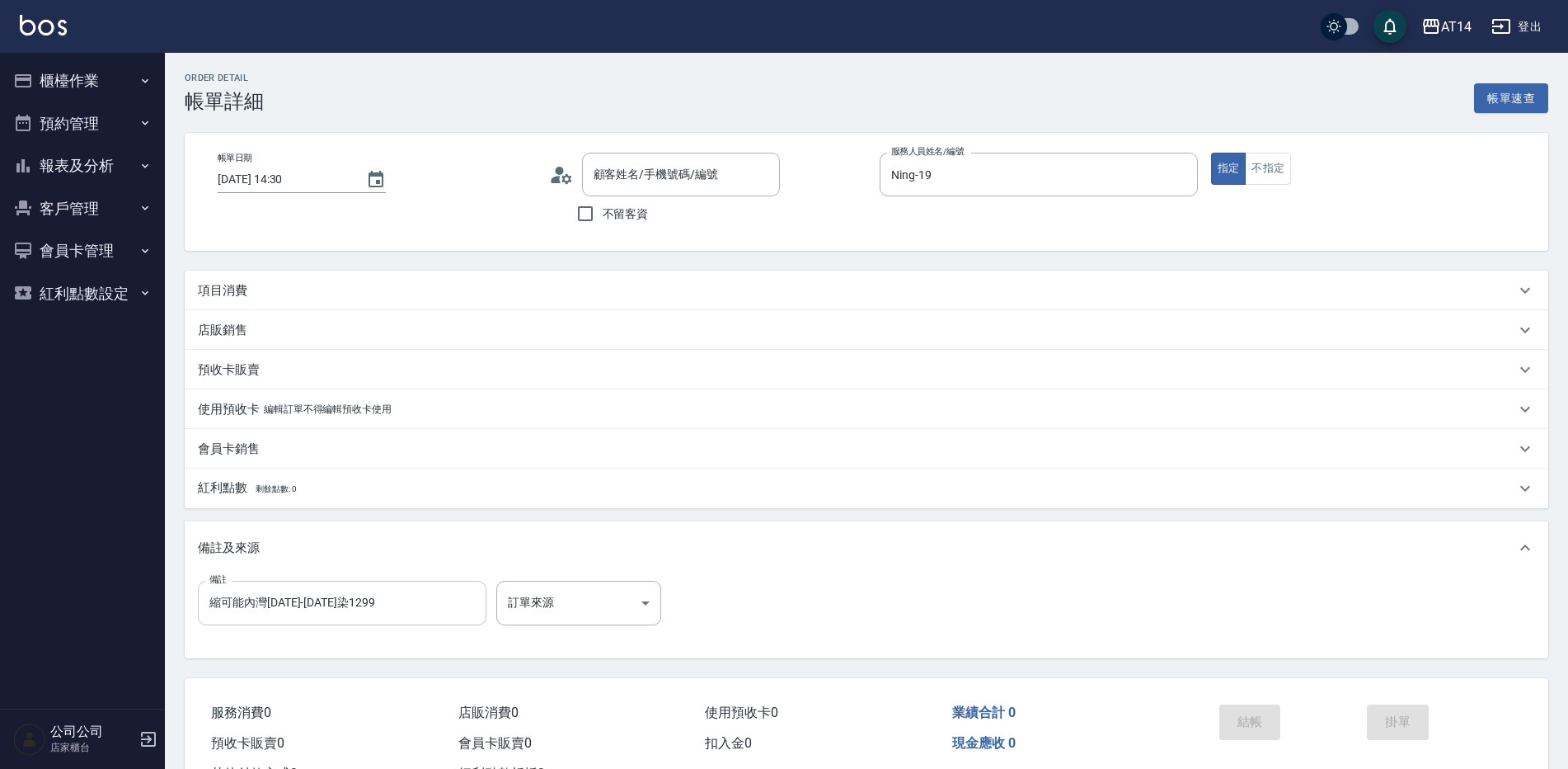
type input "秦品珺/0903030976/null"
drag, startPoint x: 172, startPoint y: 614, endPoint x: 79, endPoint y: 616, distance: 93.0
click at [79, 616] on div "AT14 登出 櫃檯作業 打帳單 帳單列表 掛單列表 現金收支登錄 材料自購登錄 每日結帳 排班表 掃碼打卡 預約管理 預約管理 單日預約紀錄 單週預約紀錄 …" at bounding box center [784, 415] width 1568 height 829
click at [544, 590] on body "AT14 登出 櫃檯作業 打帳單 帳單列表 掛單列表 現金收支登錄 材料自購登錄 每日結帳 排班表 掃碼打卡 預約管理 預約管理 單日預約紀錄 單週預約紀錄 …" at bounding box center [784, 415] width 1568 height 829
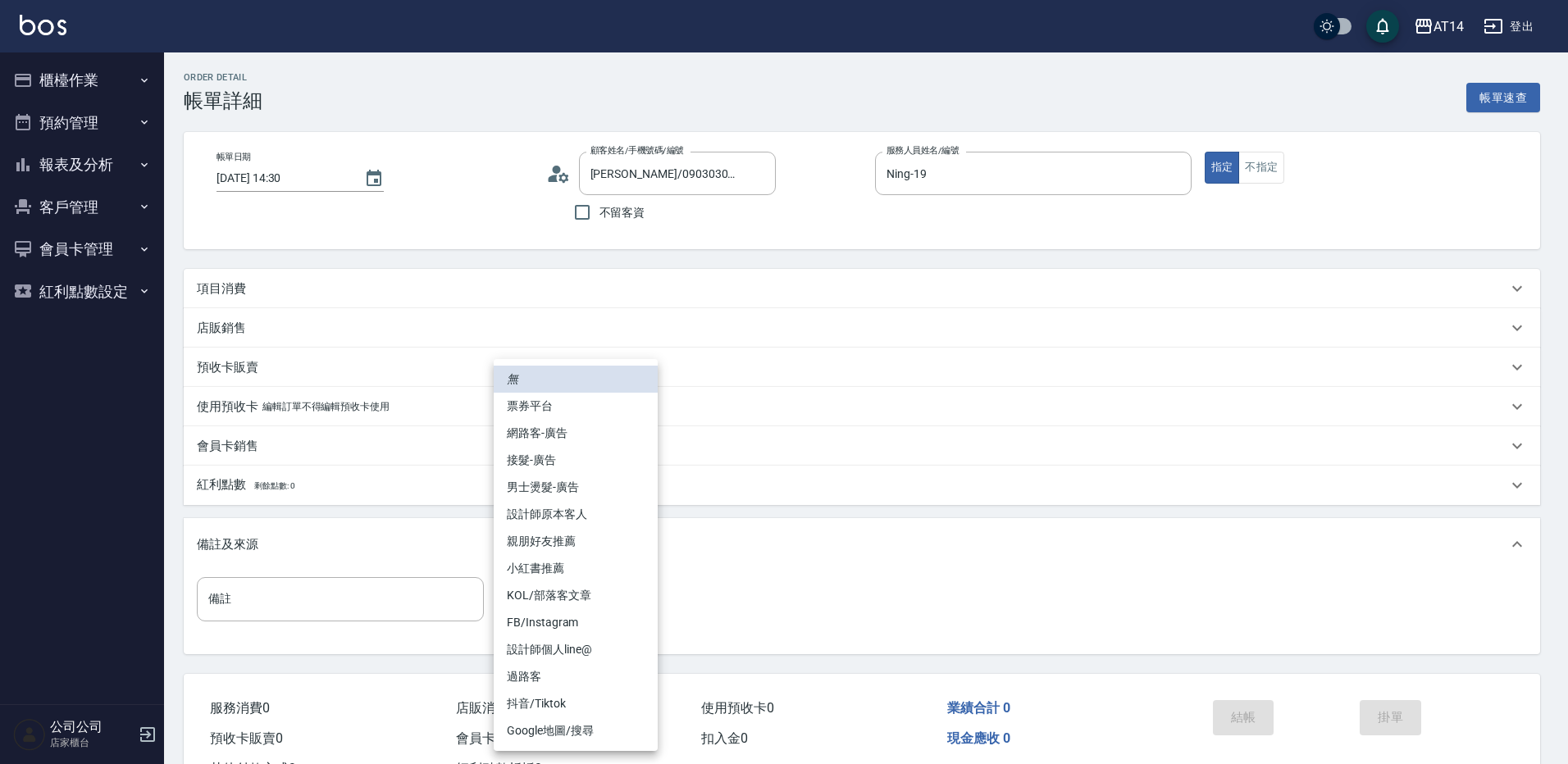
click at [562, 434] on li "網路客-廣告" at bounding box center [575, 433] width 164 height 27
type input "網路客-廣告"
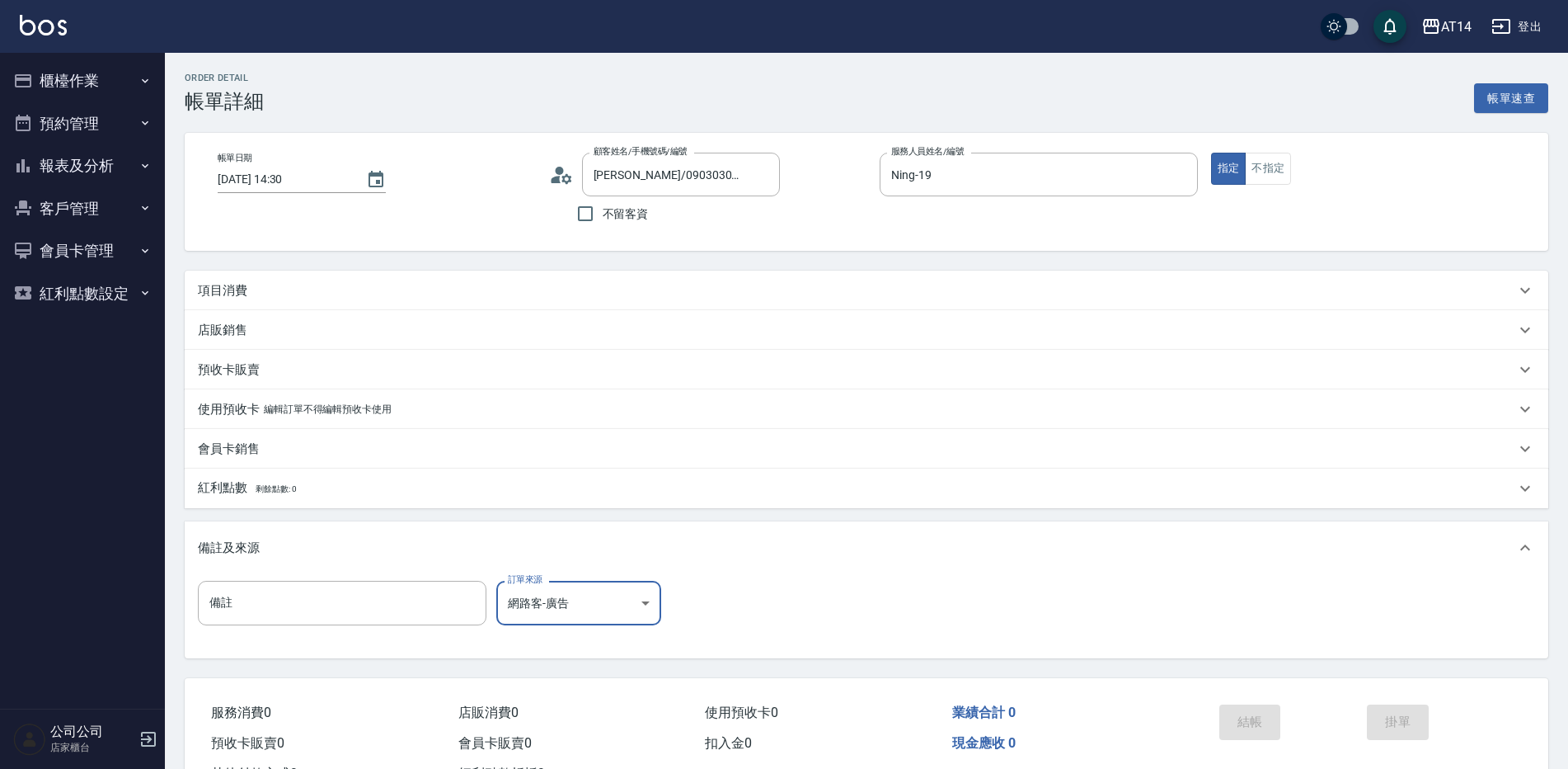
click at [301, 278] on div "項目消費" at bounding box center [866, 290] width 1364 height 39
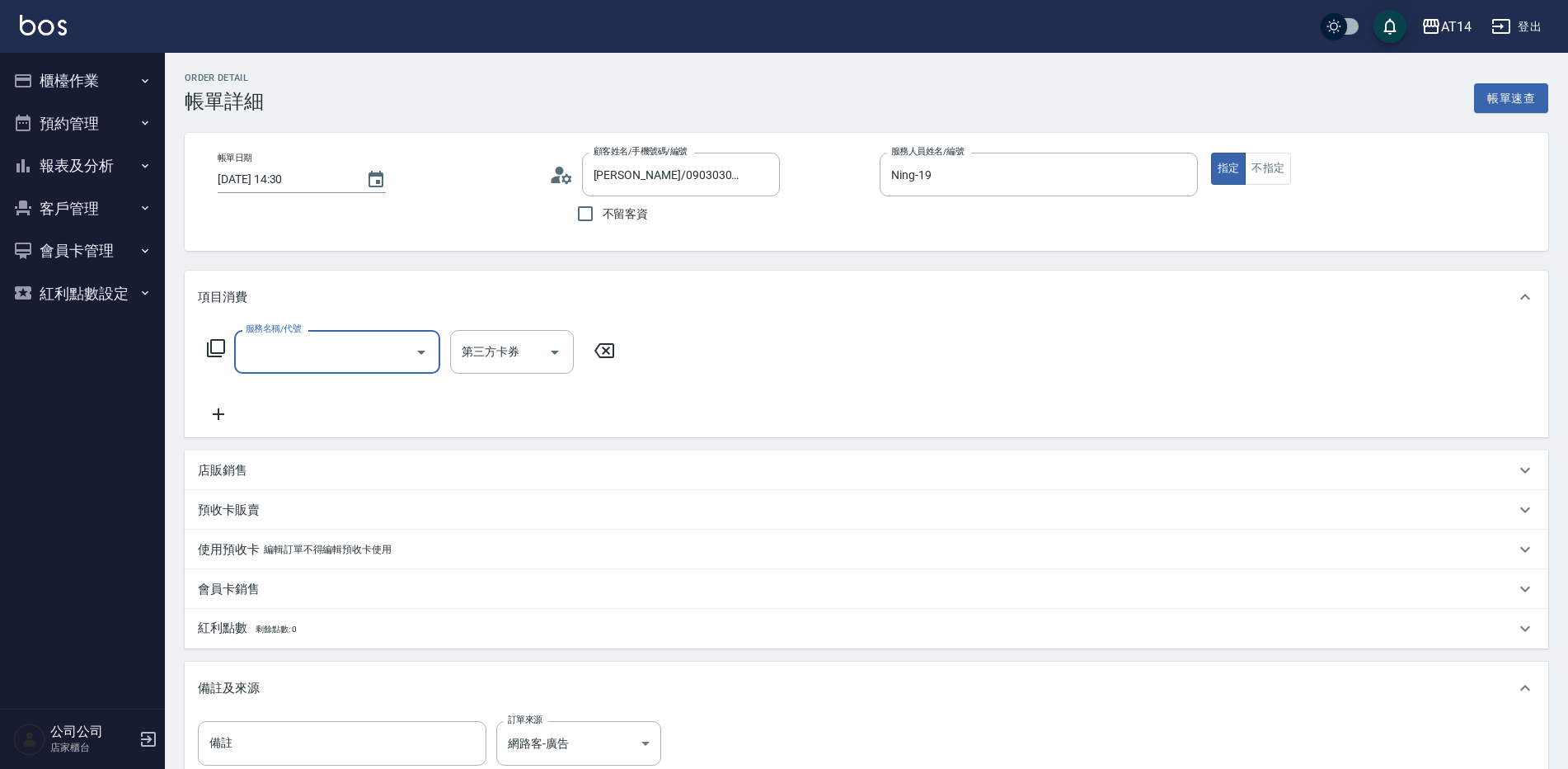
click at [315, 348] on input "服務名稱/代號" at bounding box center [325, 351] width 167 height 29
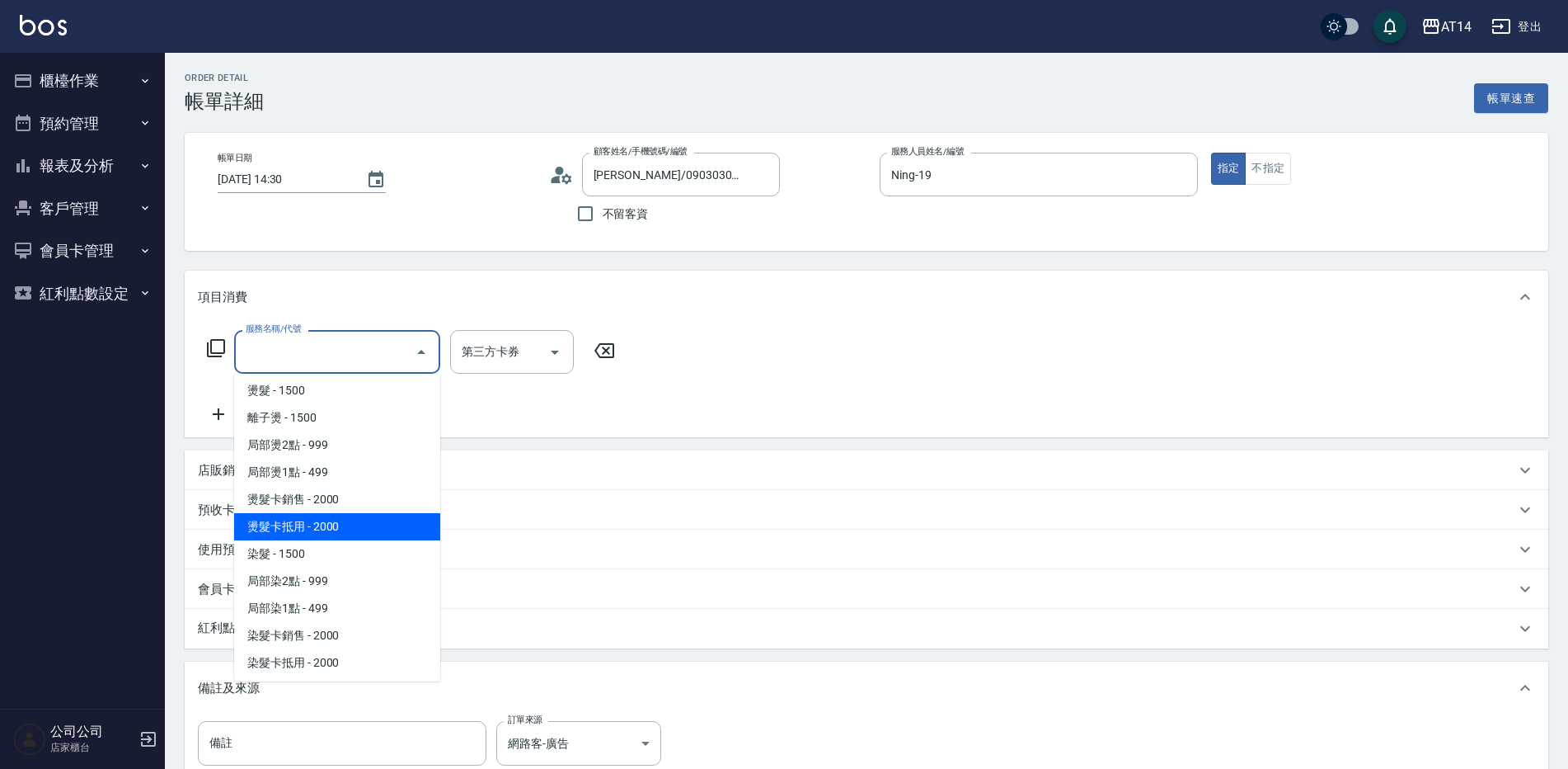
scroll to position [413, 0]
click at [315, 558] on span "染髮 - 1500" at bounding box center [337, 553] width 206 height 27
type input "3"
type input "染髮(041)"
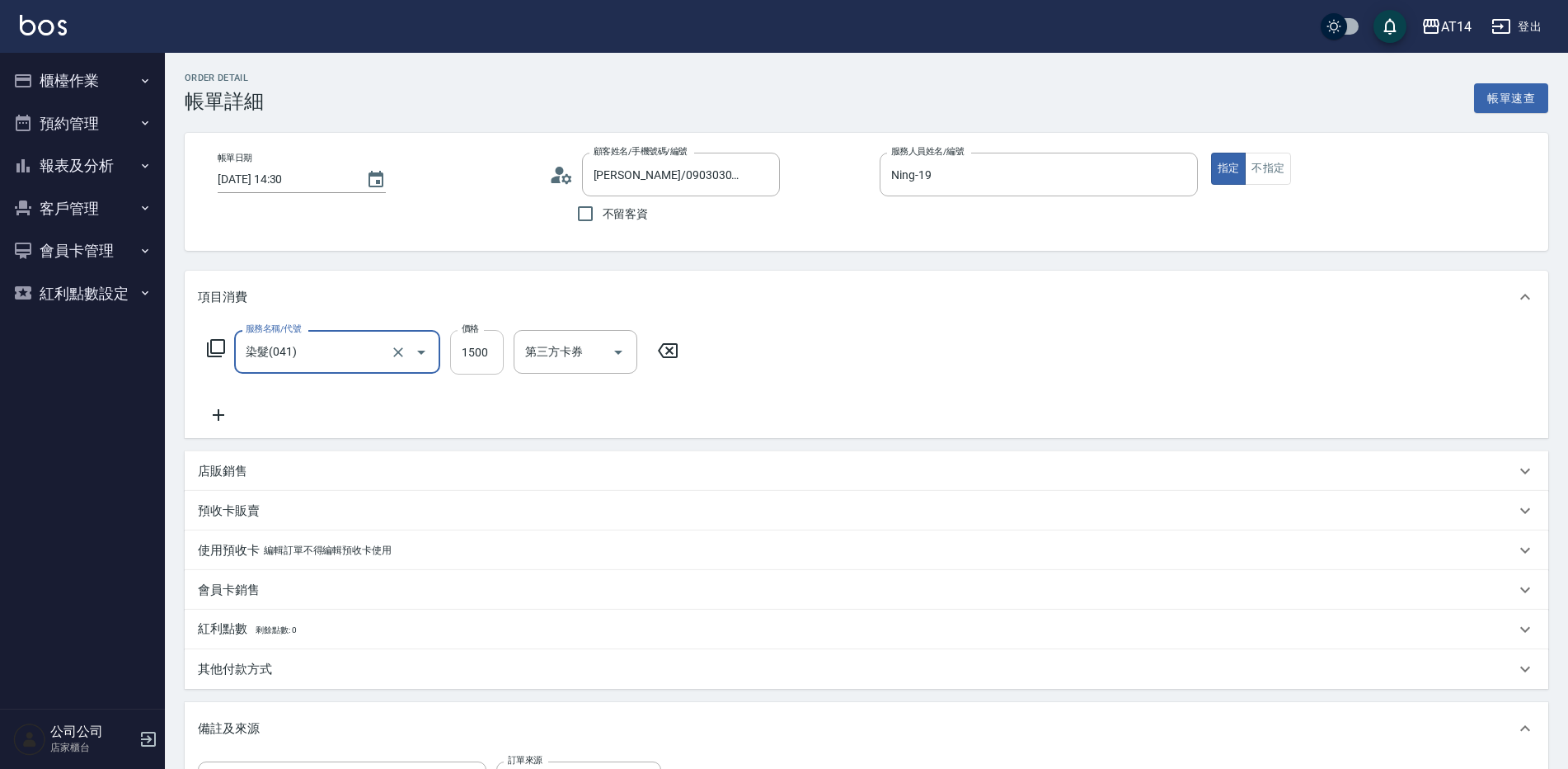
click at [467, 348] on input "1500" at bounding box center [477, 352] width 54 height 44
type input "1"
type input "0"
type input "1649"
type input "3"
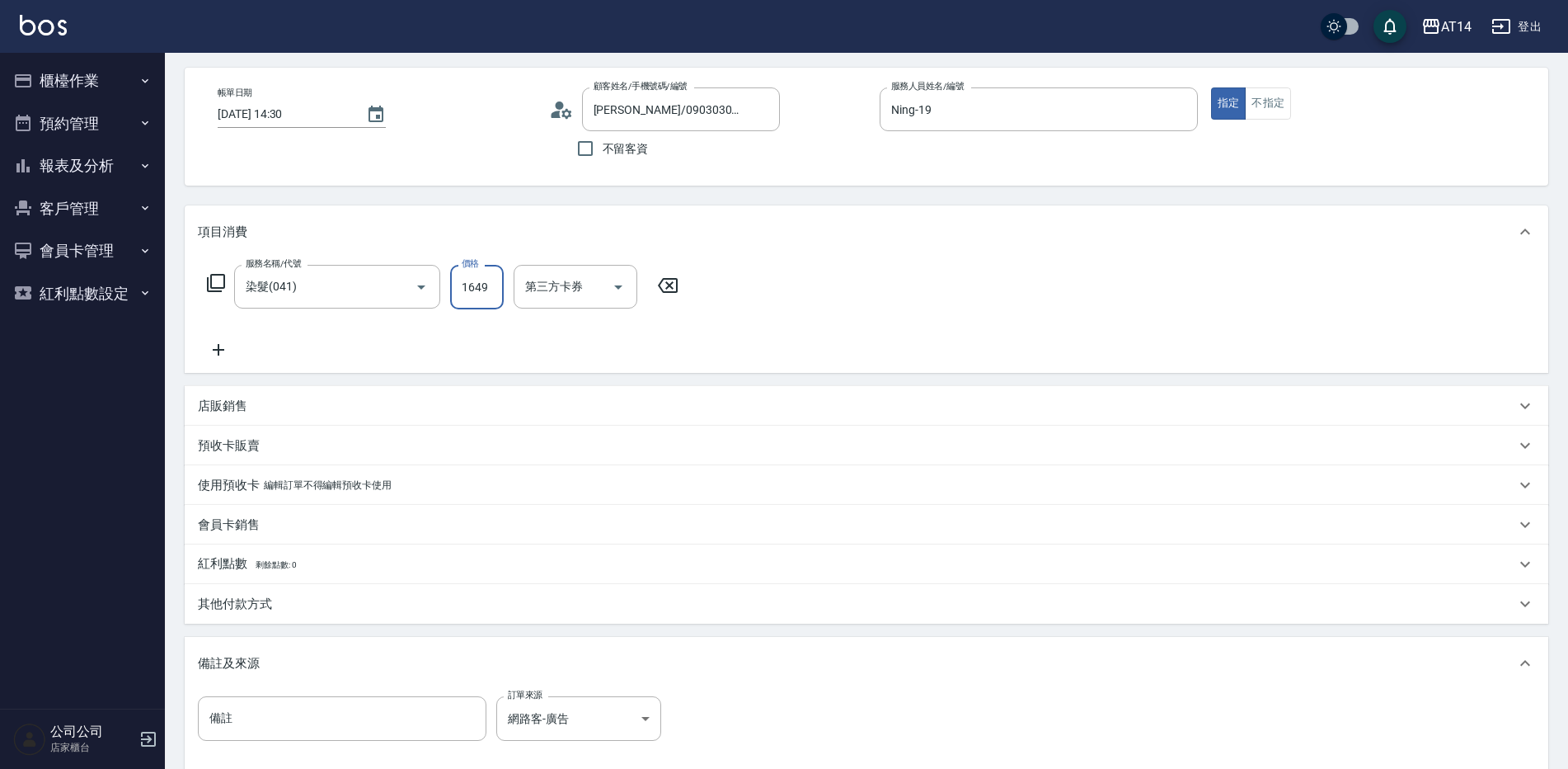
scroll to position [165, 0]
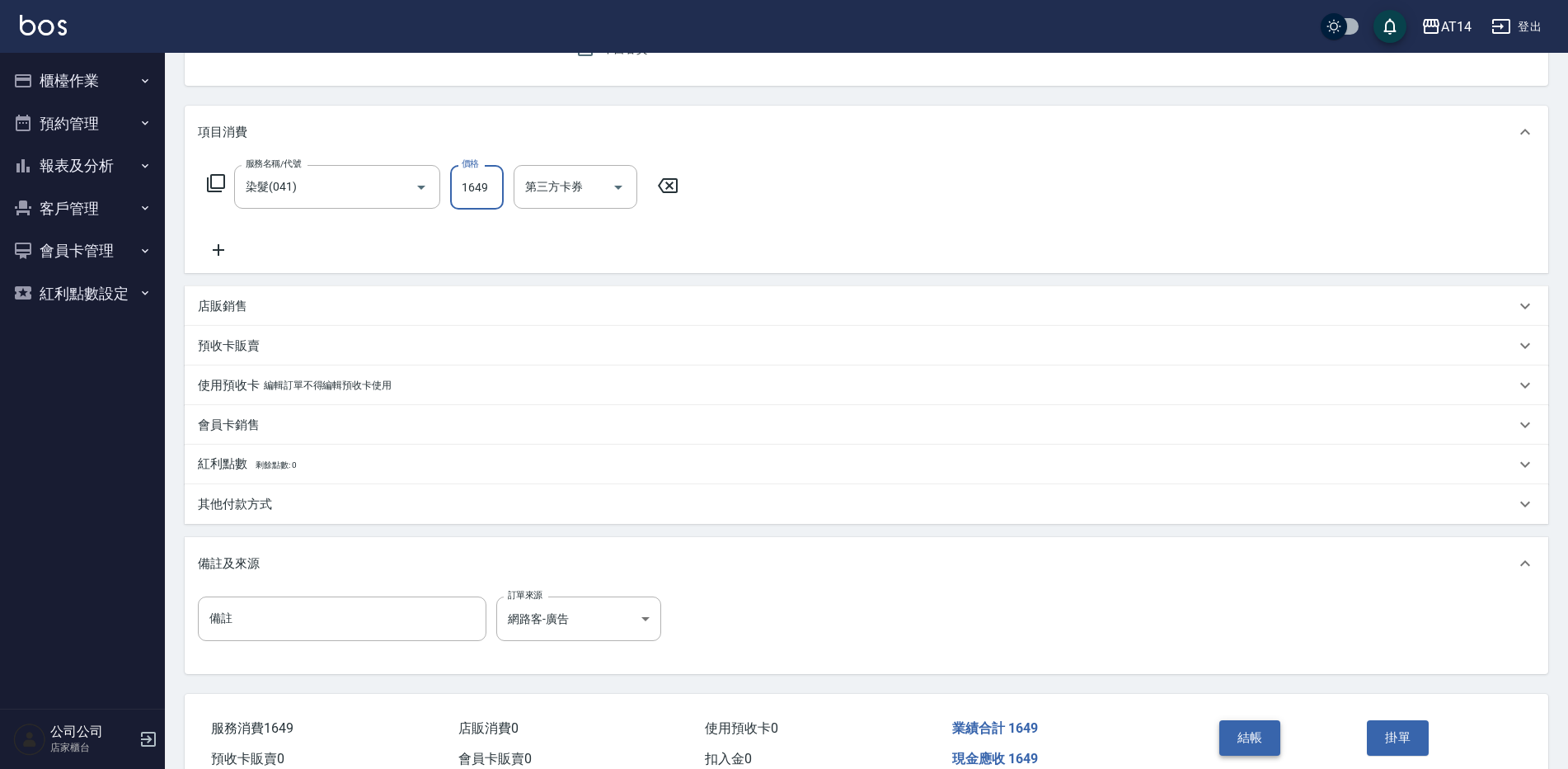
type input "1649"
click at [1246, 735] on button "結帳" at bounding box center [1250, 737] width 61 height 35
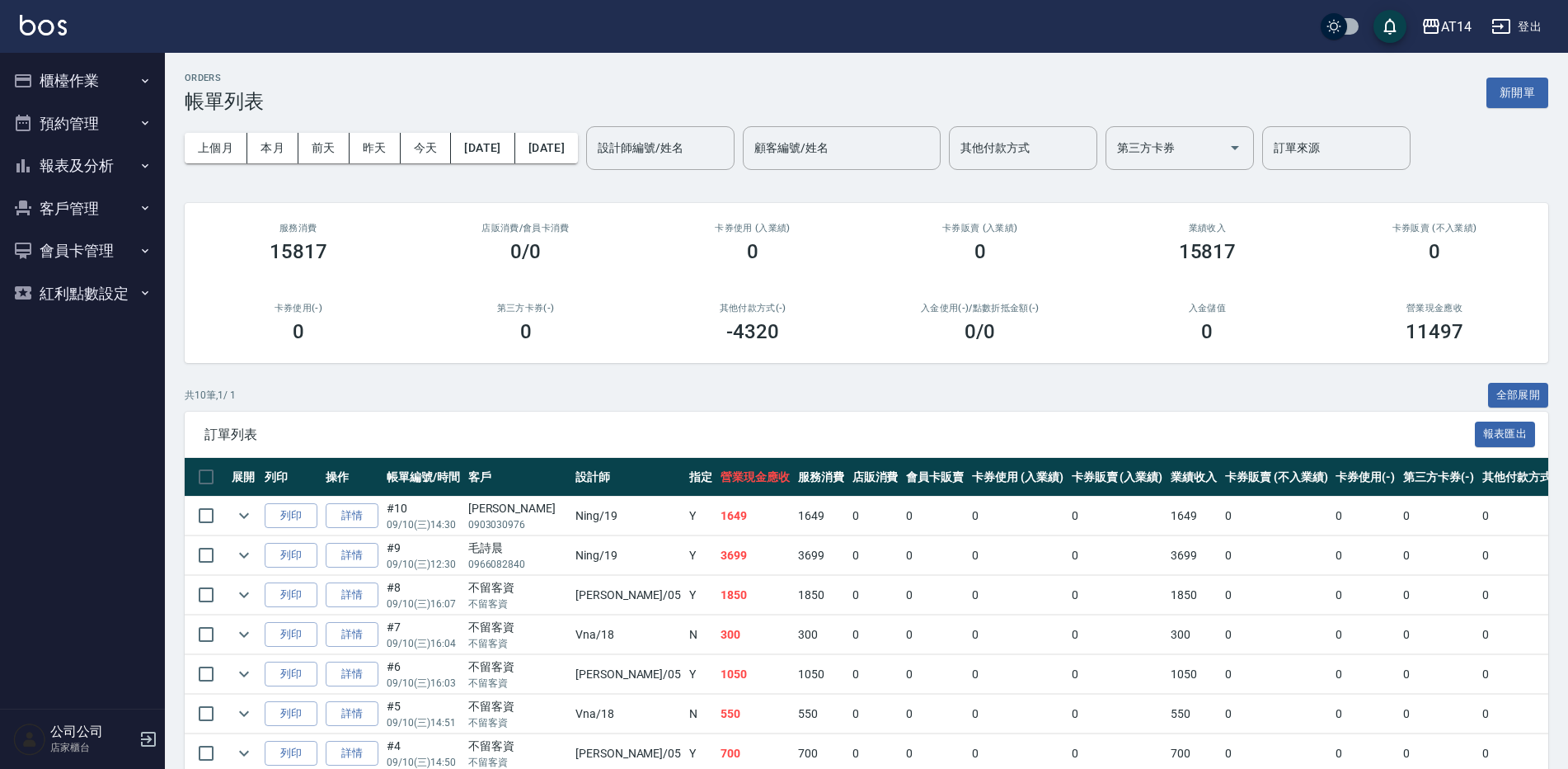
click at [89, 167] on button "報表及分析" at bounding box center [83, 165] width 152 height 43
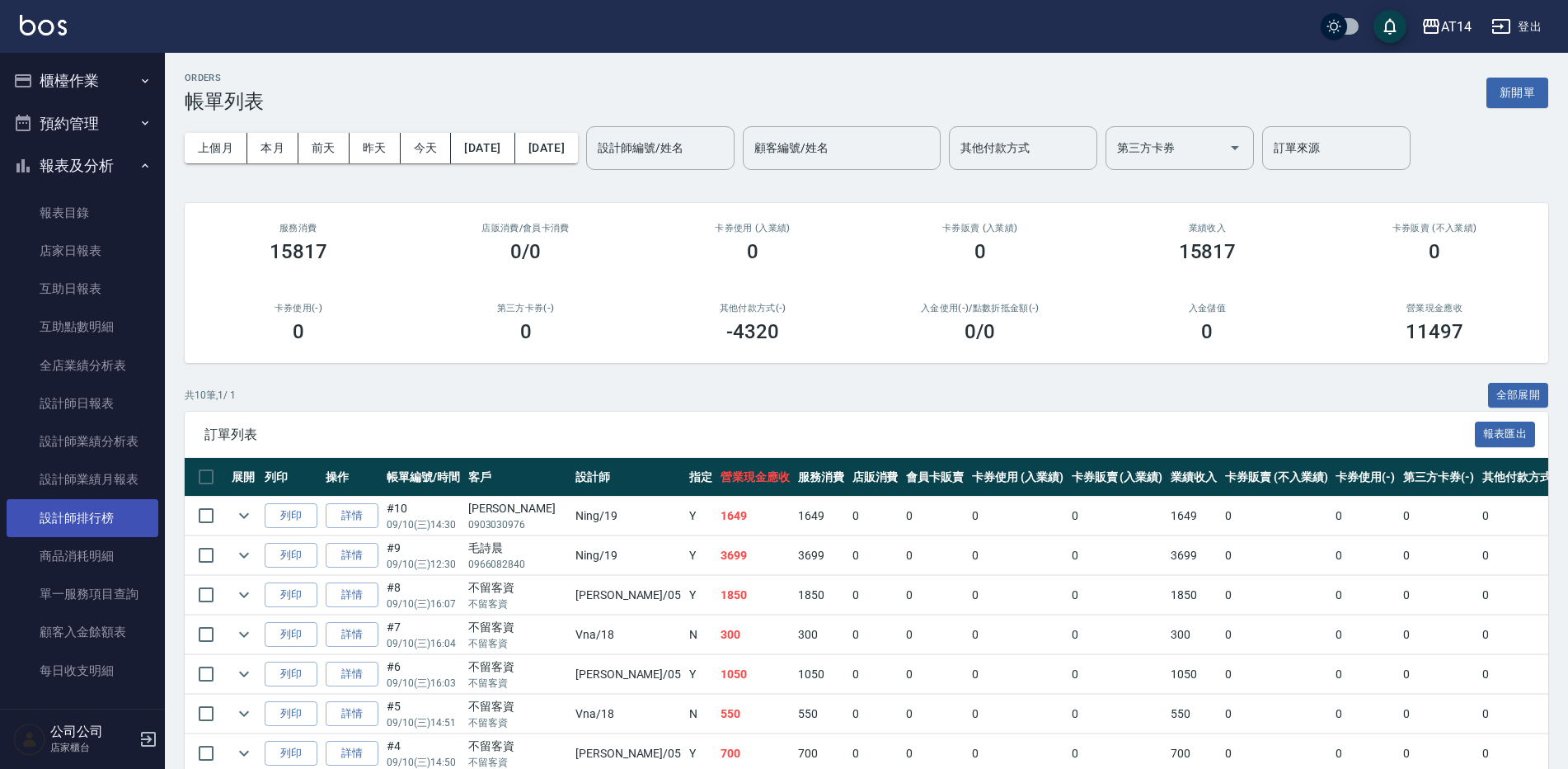
drag, startPoint x: 120, startPoint y: 518, endPoint x: 146, endPoint y: 515, distance: 26.2
click at [122, 518] on link "設計師排行榜" at bounding box center [83, 518] width 152 height 38
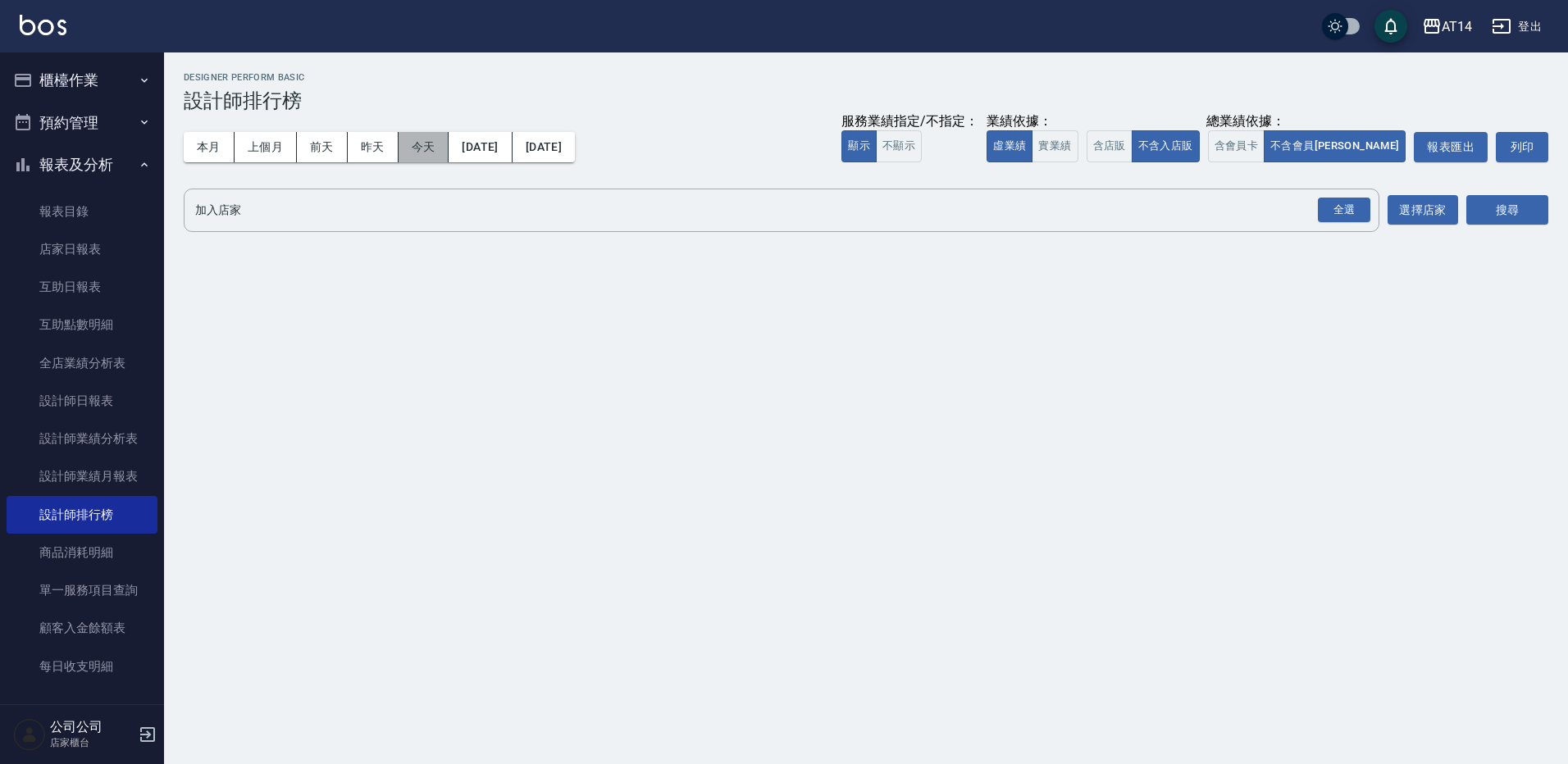
click at [422, 154] on button "今天" at bounding box center [424, 147] width 51 height 31
click at [1337, 218] on div "全選" at bounding box center [1344, 210] width 52 height 26
click at [1497, 210] on button "搜尋" at bounding box center [1507, 211] width 82 height 31
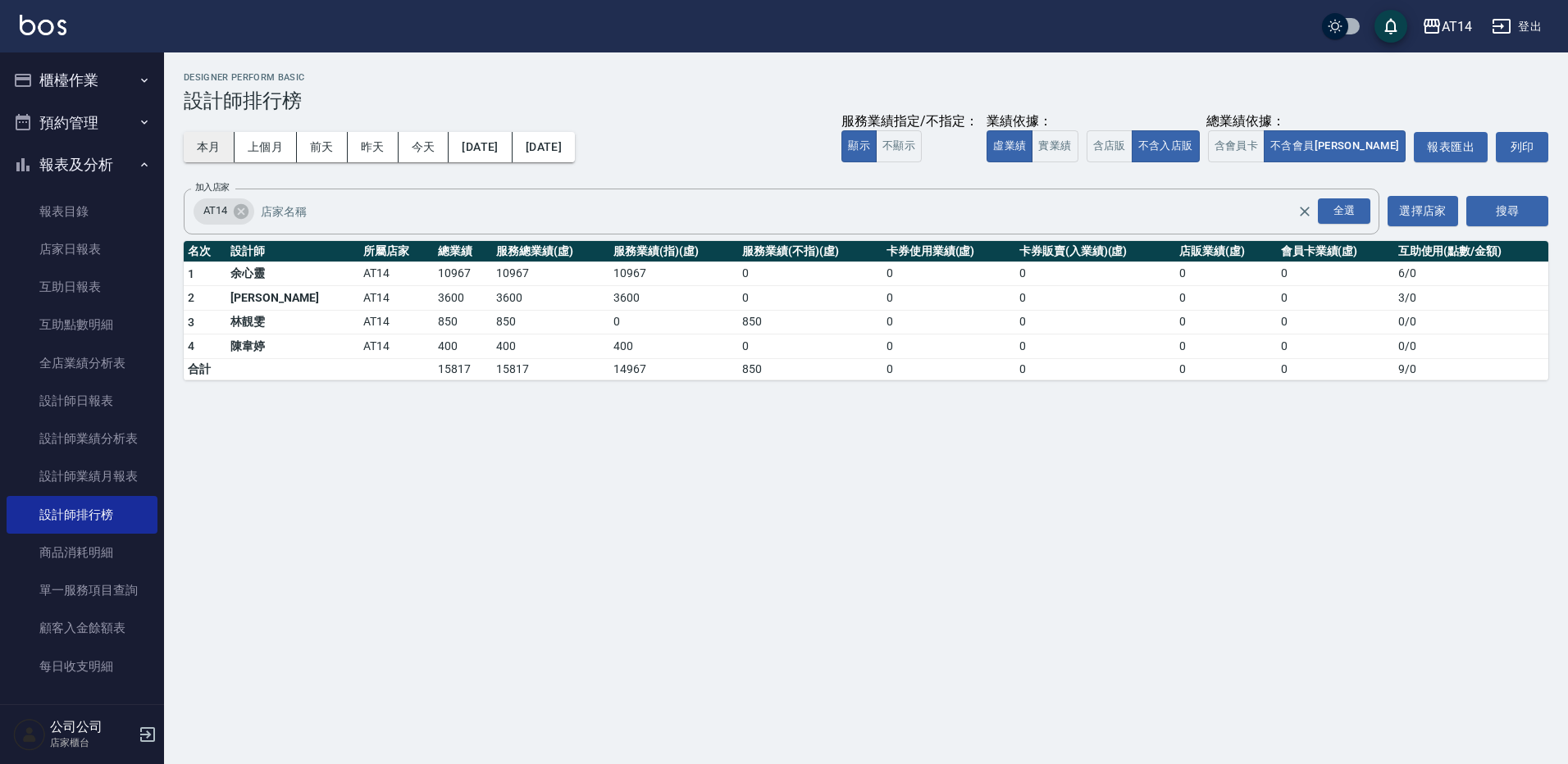
click at [209, 138] on button "本月" at bounding box center [208, 147] width 51 height 31
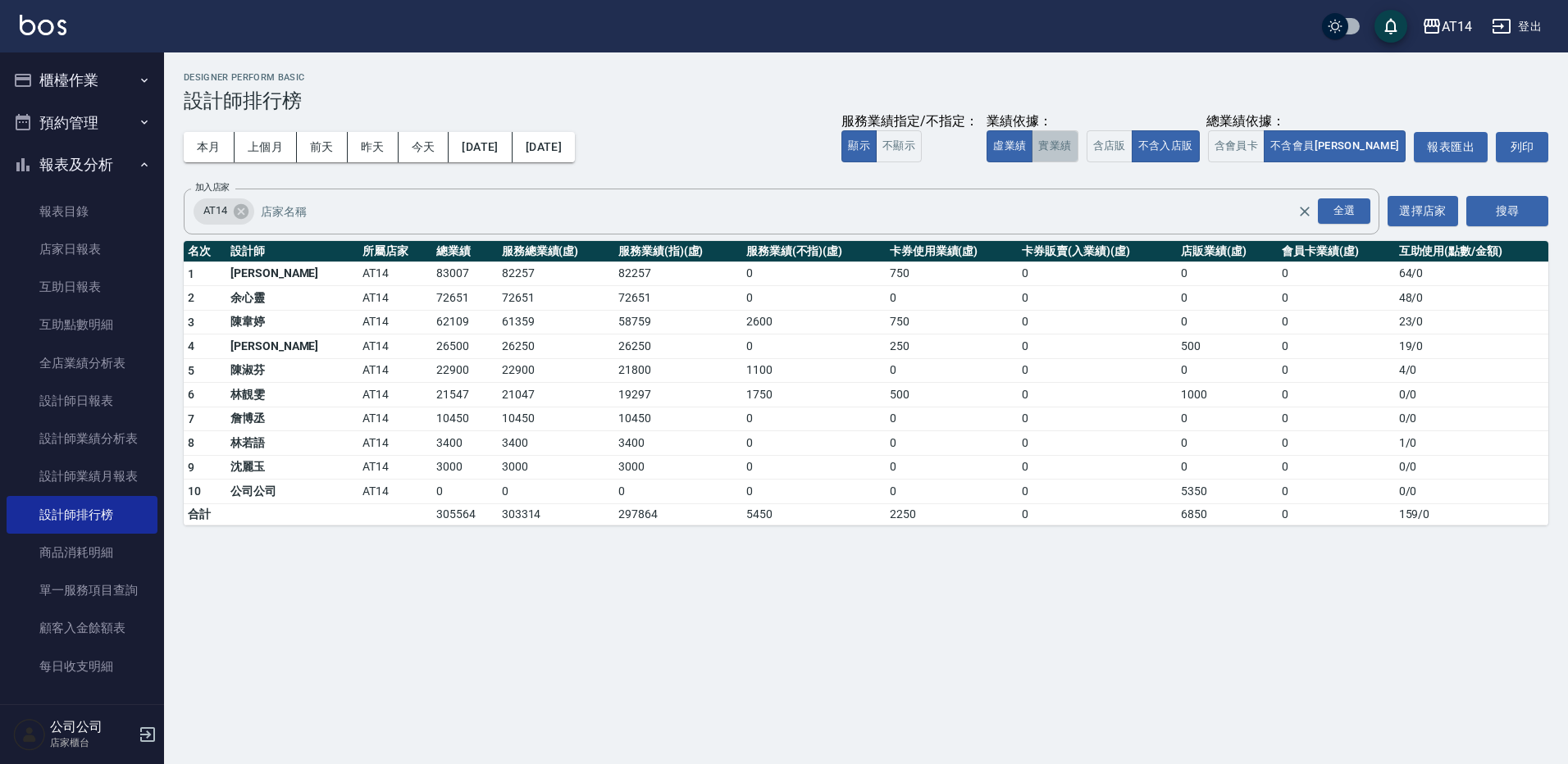
click at [1077, 146] on button "實業績" at bounding box center [1055, 147] width 46 height 32
click at [212, 149] on button "本月" at bounding box center [208, 147] width 51 height 31
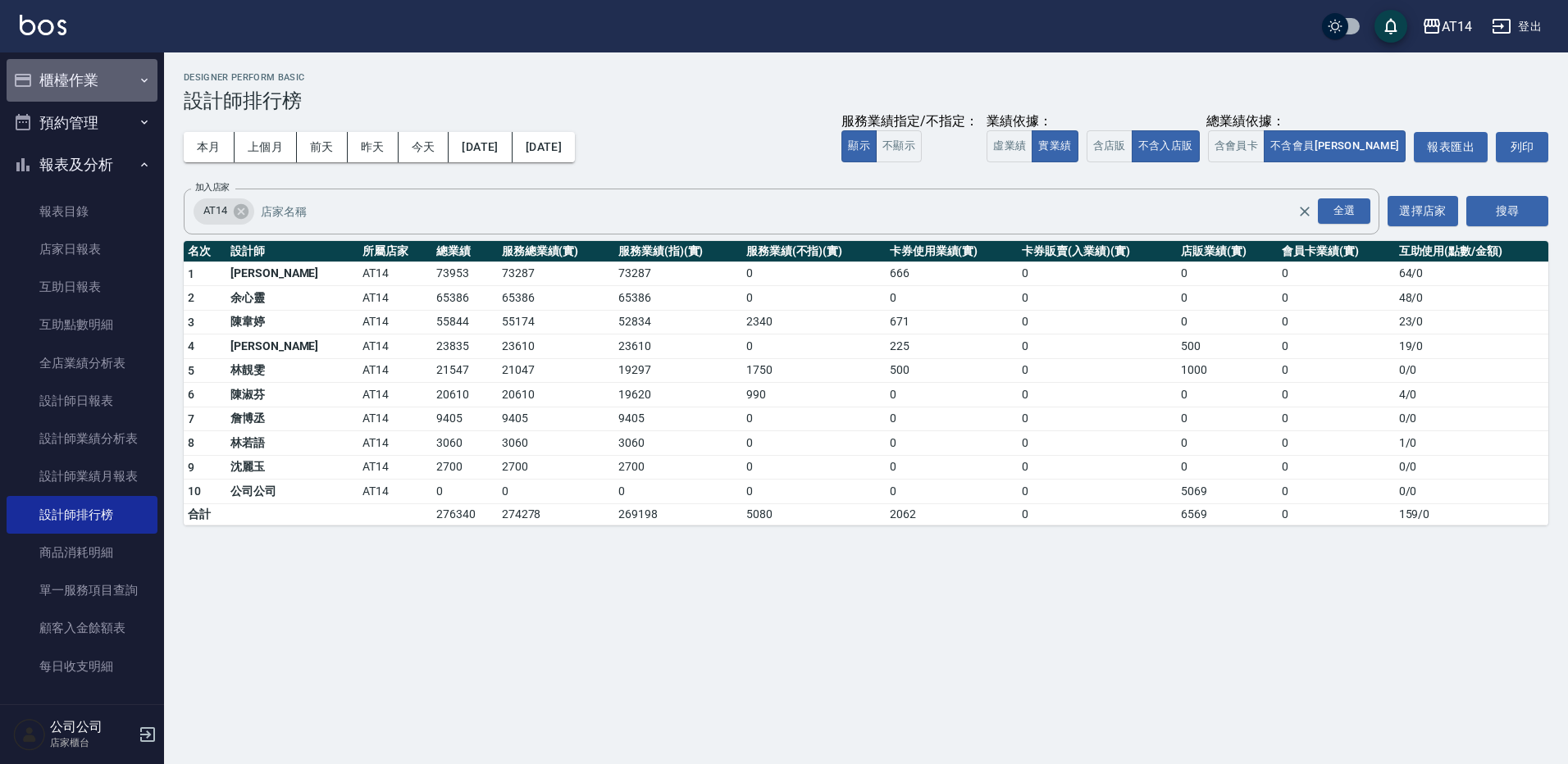
click at [104, 84] on button "櫃檯作業" at bounding box center [82, 80] width 151 height 43
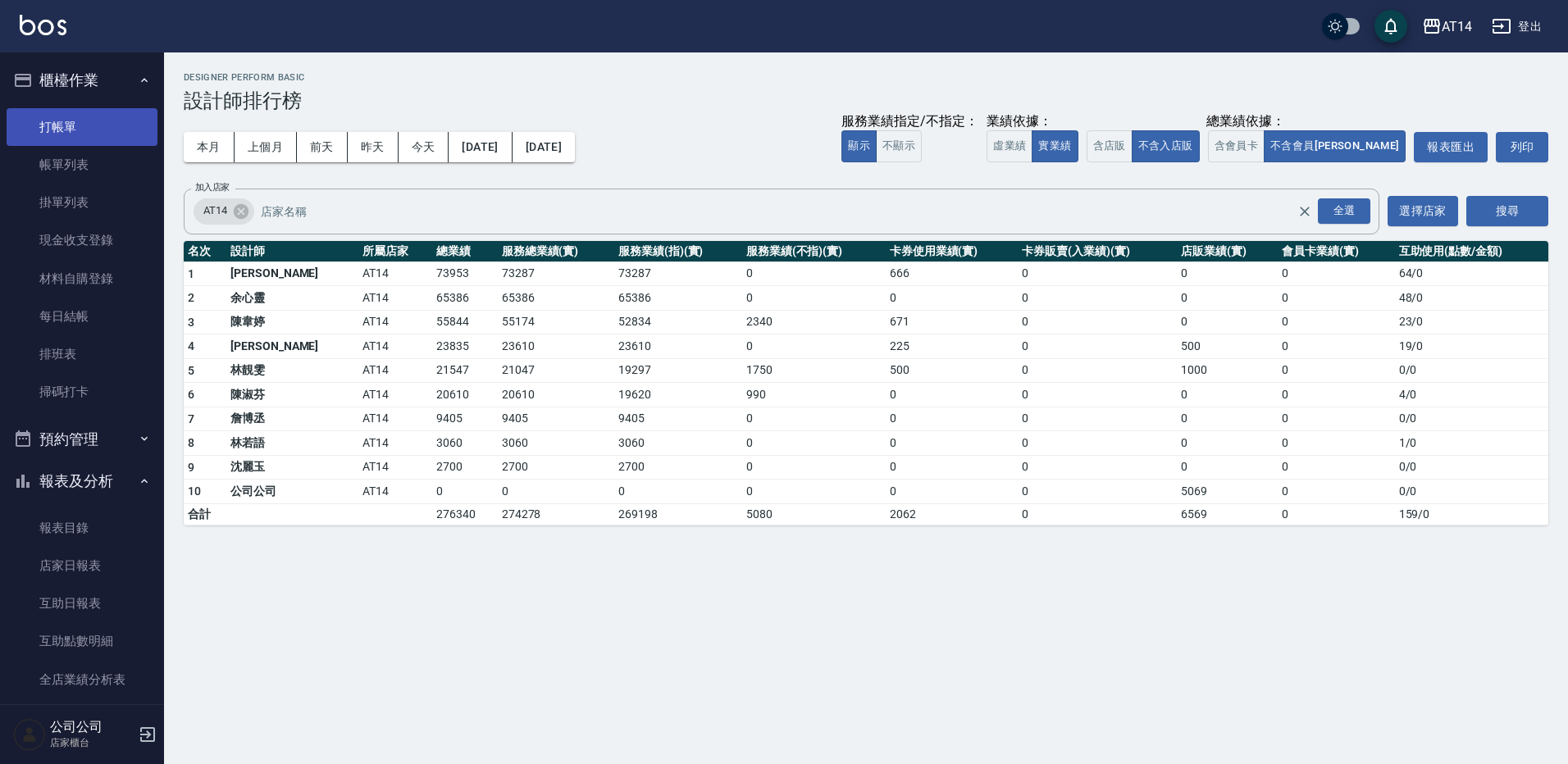
click at [99, 132] on link "打帳單" at bounding box center [82, 127] width 151 height 38
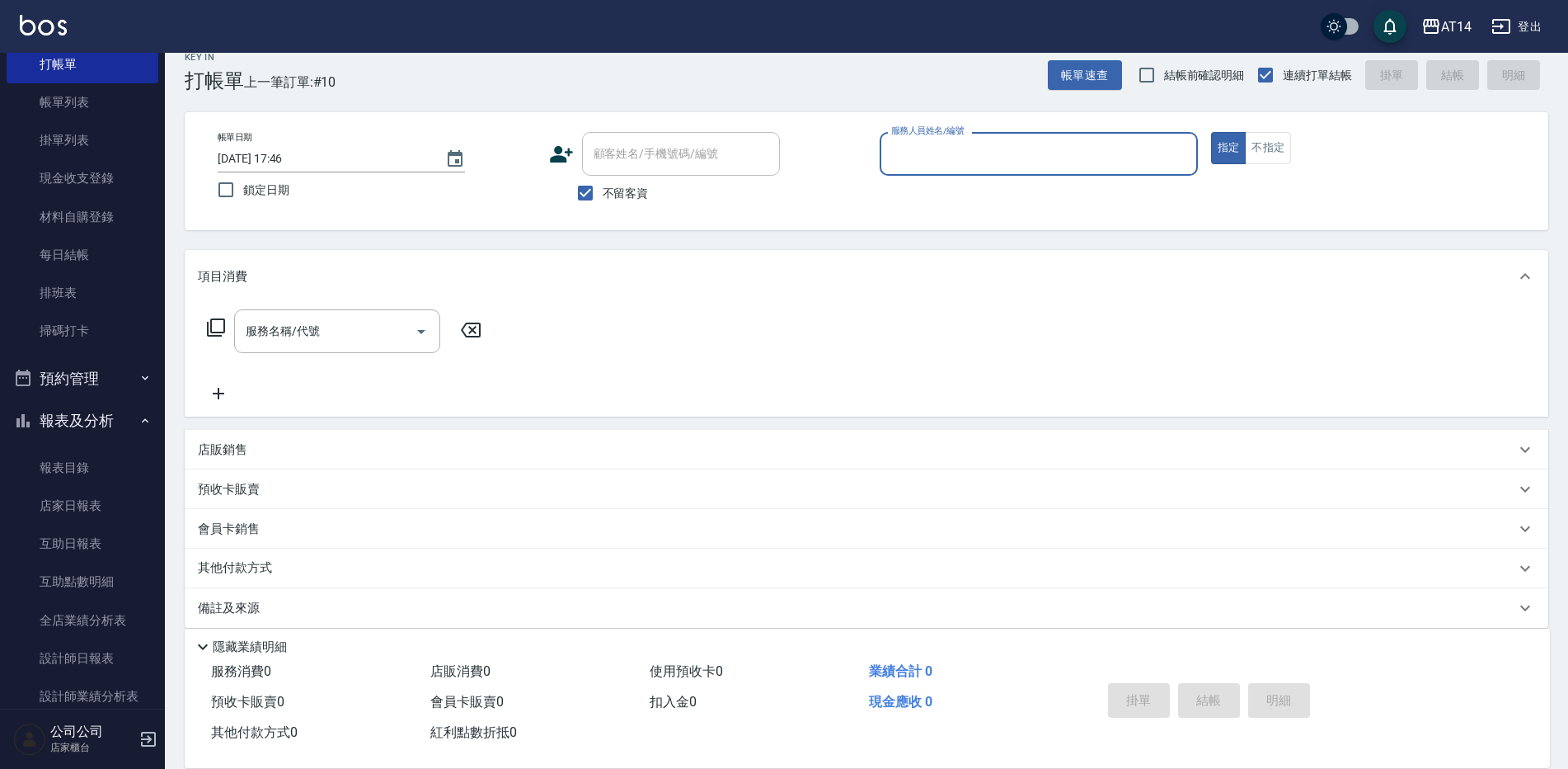
scroll to position [83, 0]
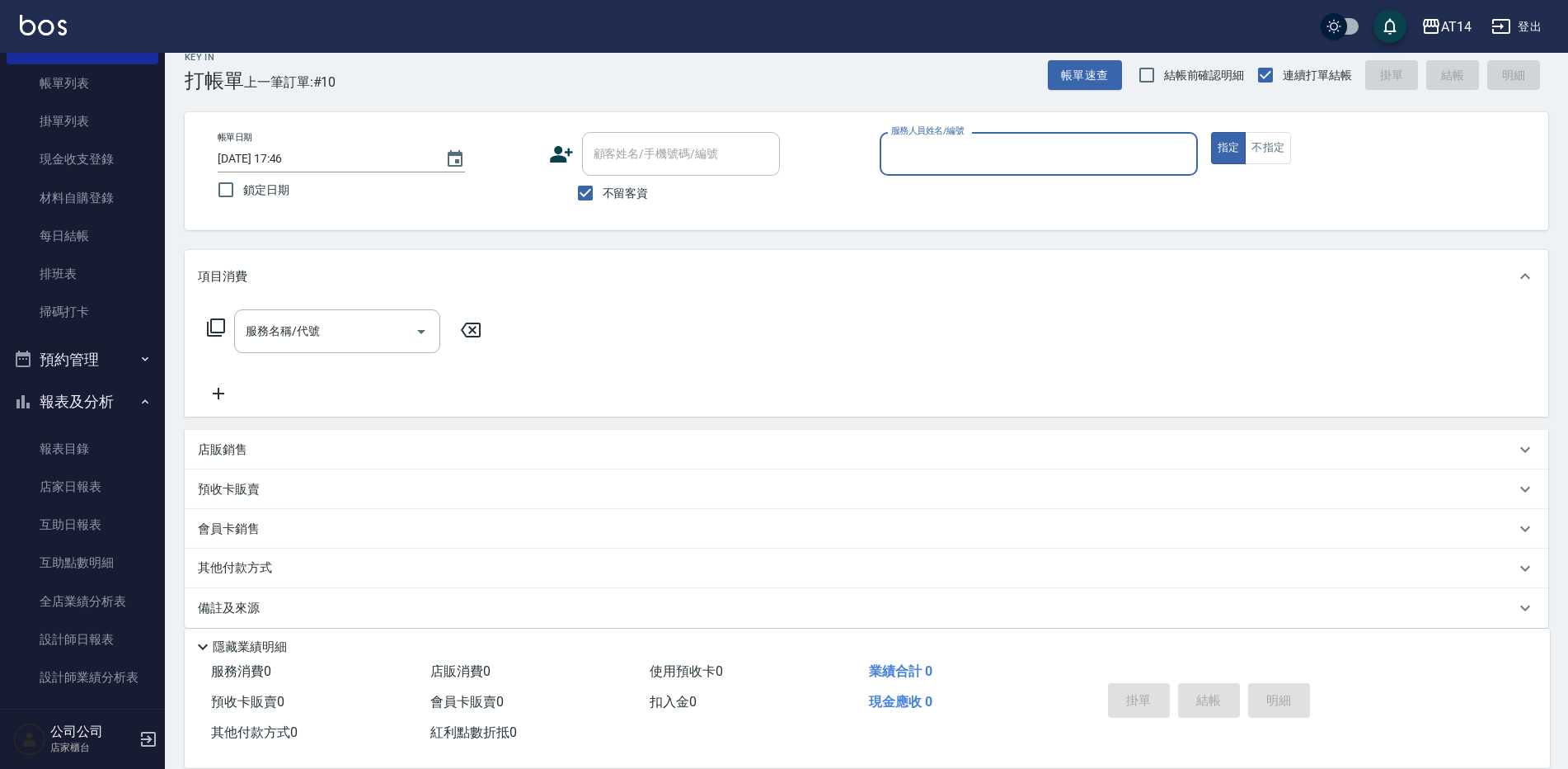
click at [105, 358] on button "預約管理" at bounding box center [83, 359] width 152 height 43
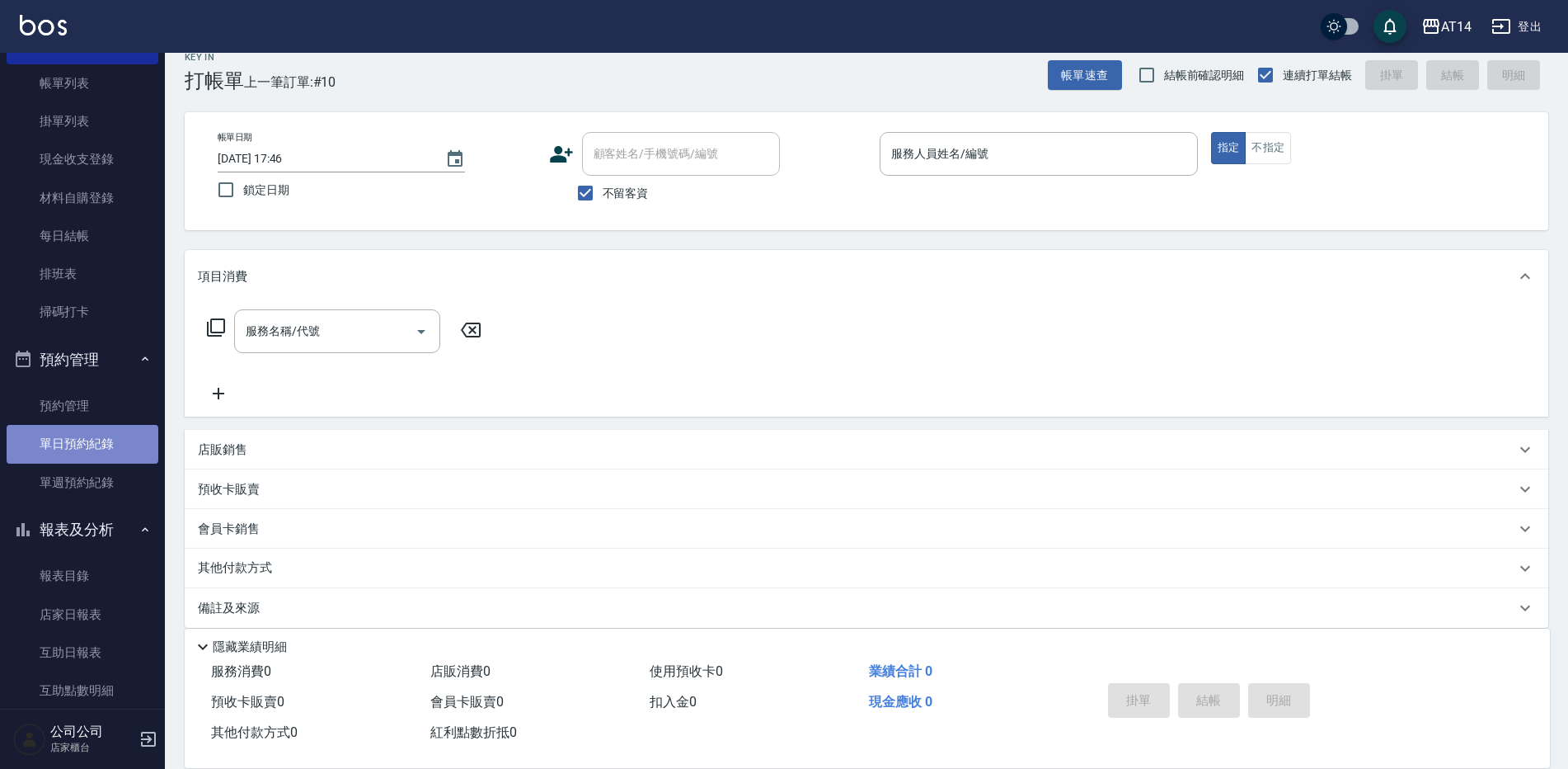
click at [113, 434] on link "單日預約紀錄" at bounding box center [83, 445] width 152 height 38
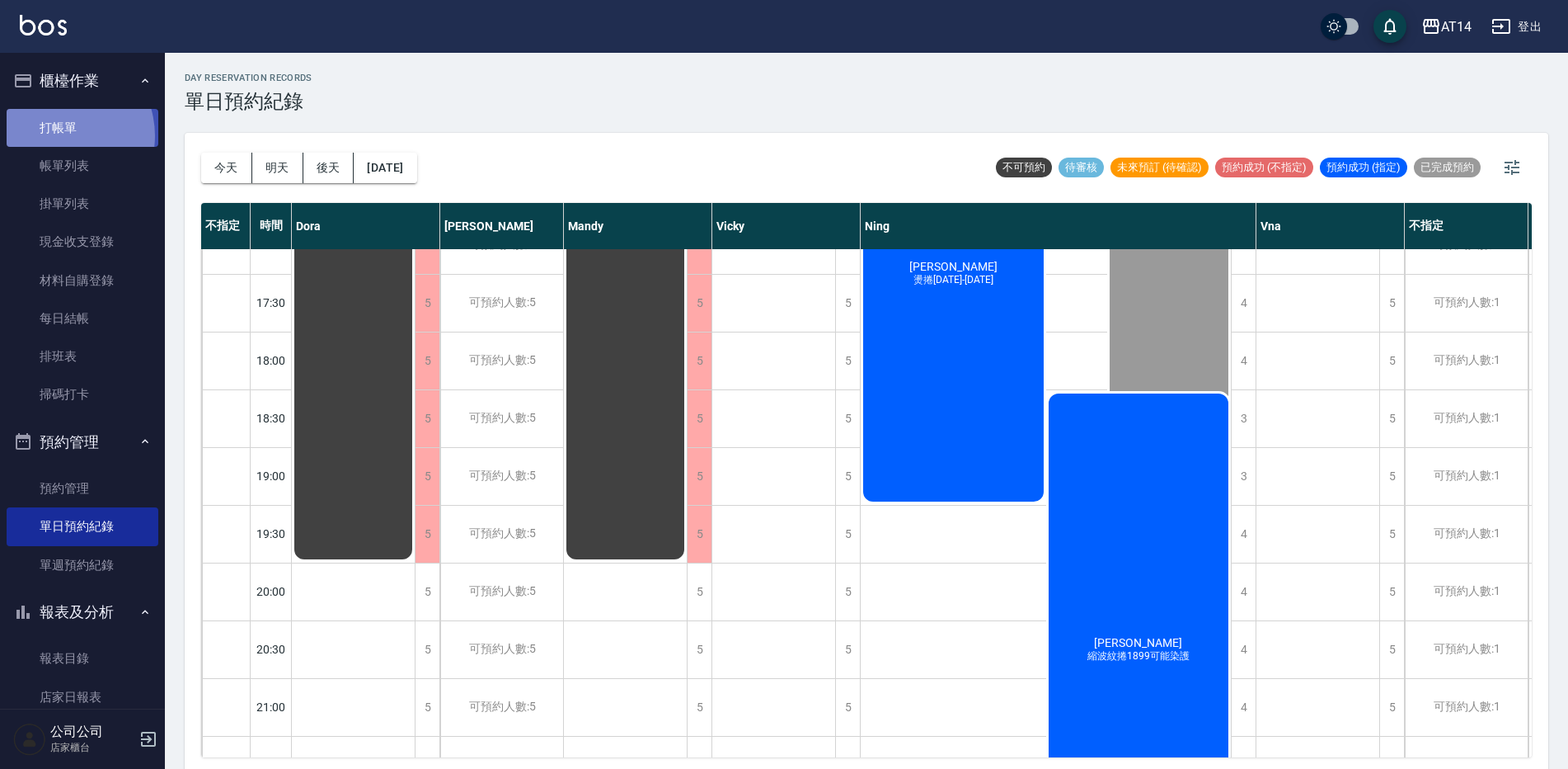
click at [57, 135] on link "打帳單" at bounding box center [83, 128] width 152 height 38
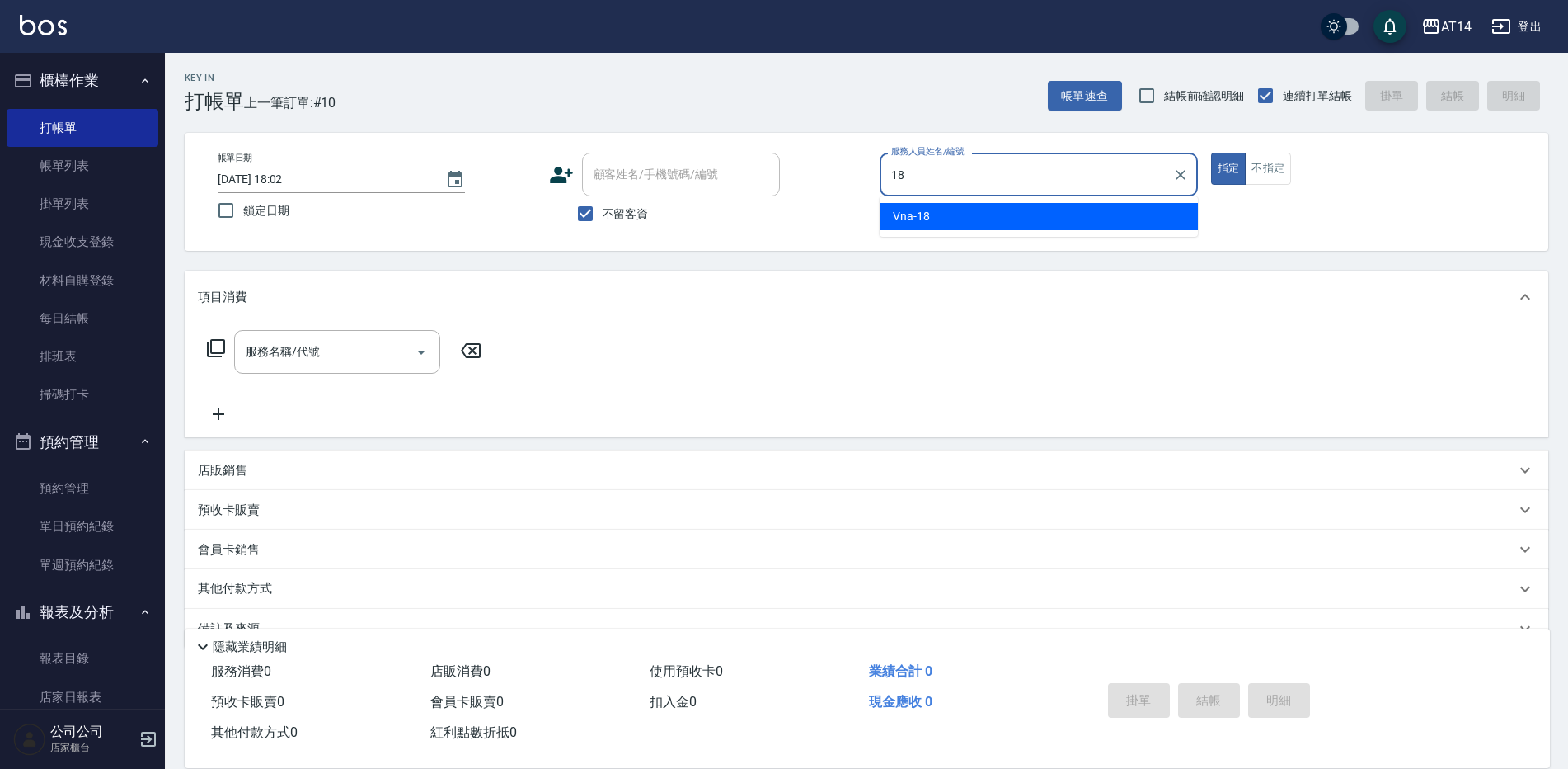
type input "Vna-18"
type button "true"
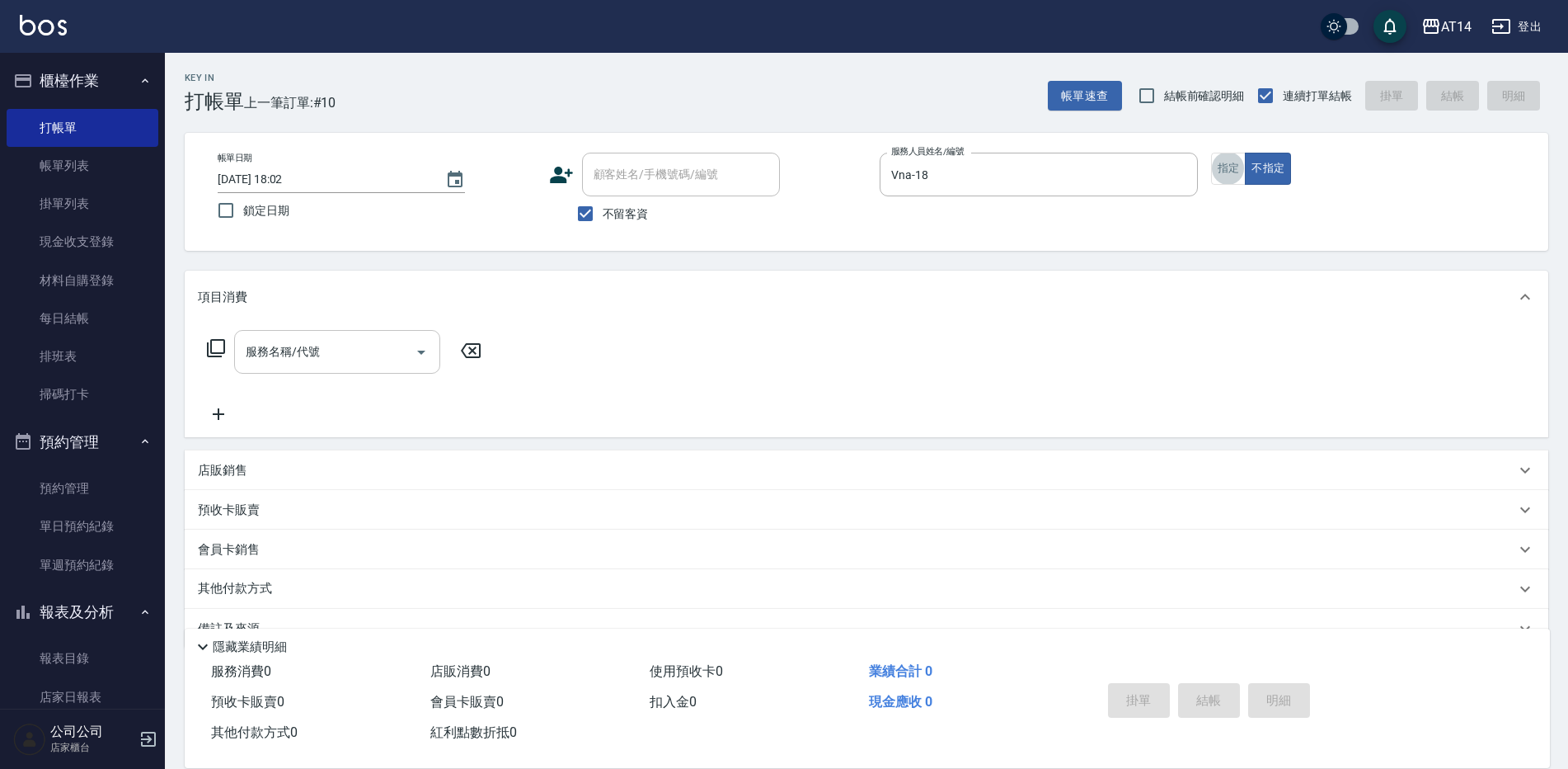
click at [365, 360] on input "服務名稱/代號" at bounding box center [325, 351] width 167 height 29
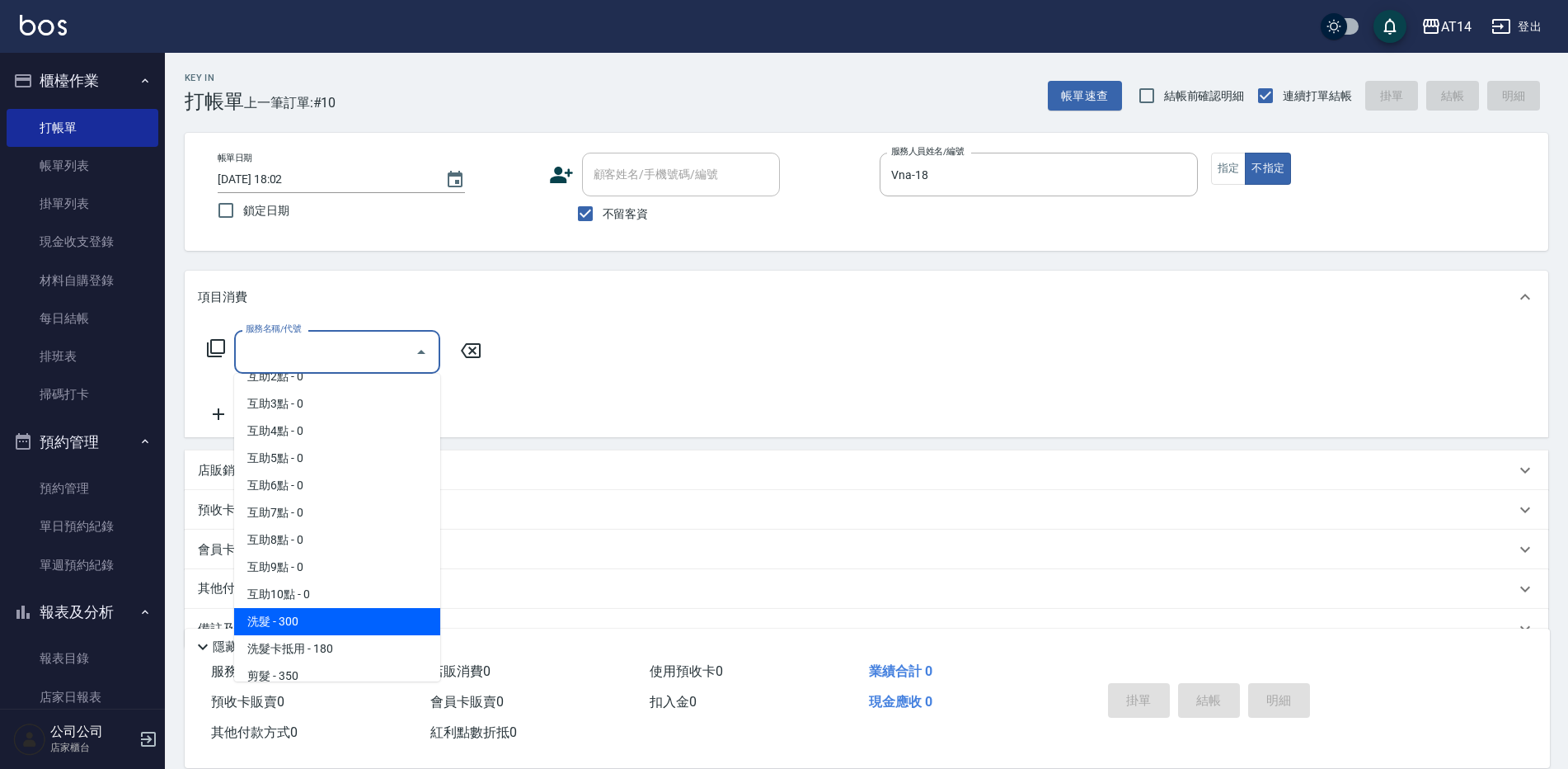
scroll to position [83, 0]
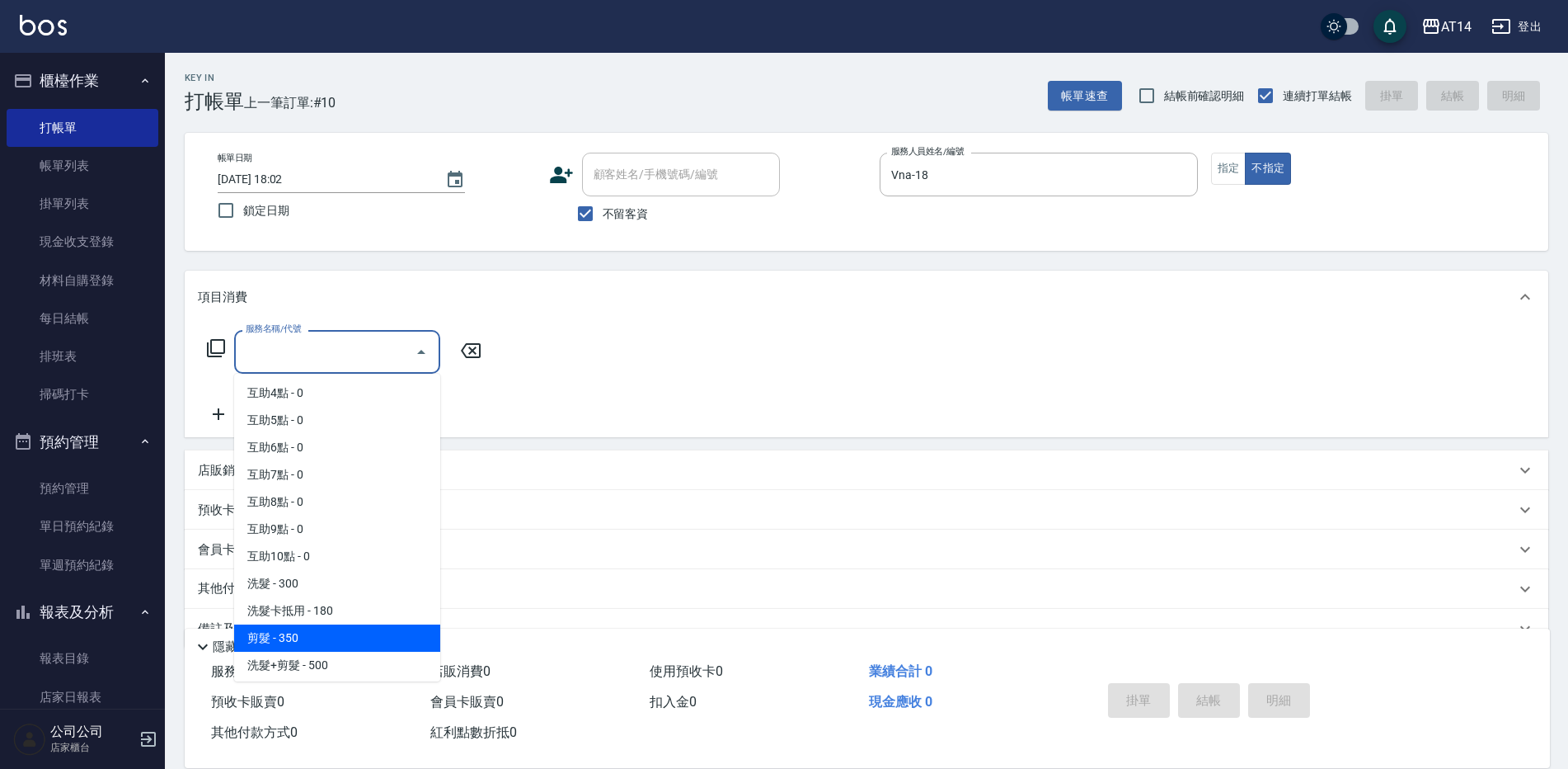
click at [332, 650] on span "剪髮 - 350" at bounding box center [337, 637] width 206 height 27
type input "剪髮(021)"
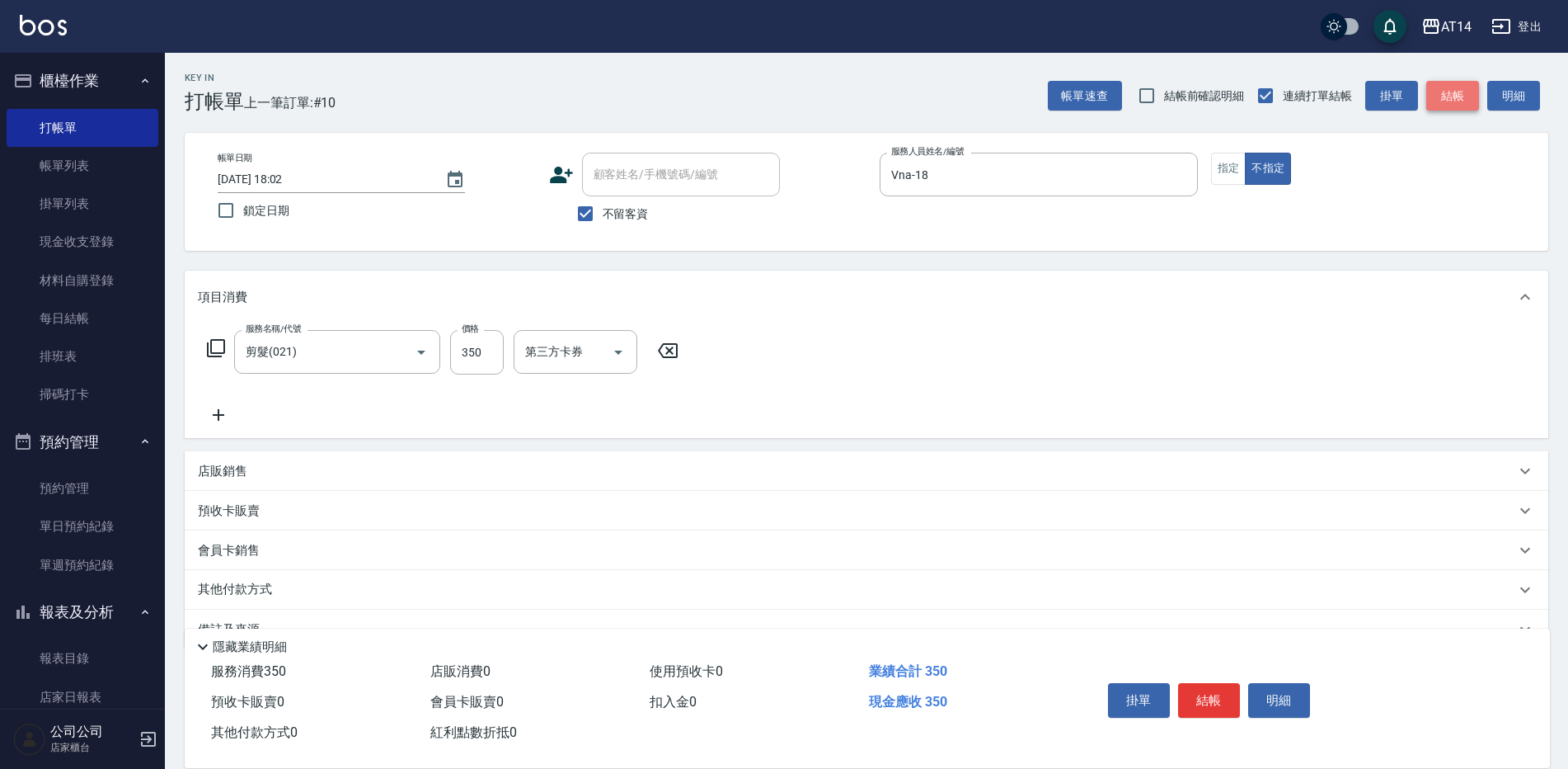
click at [1461, 91] on button "結帳" at bounding box center [1452, 96] width 53 height 31
